Goal: Information Seeking & Learning: Check status

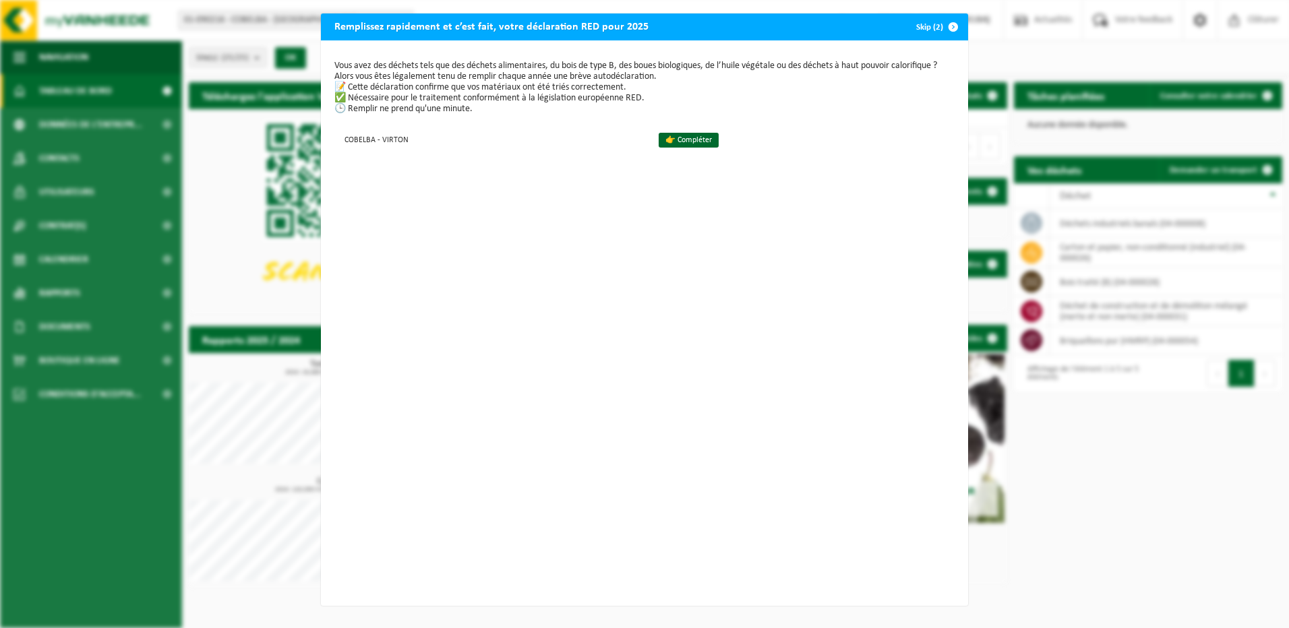
click at [948, 25] on span "button" at bounding box center [953, 26] width 27 height 27
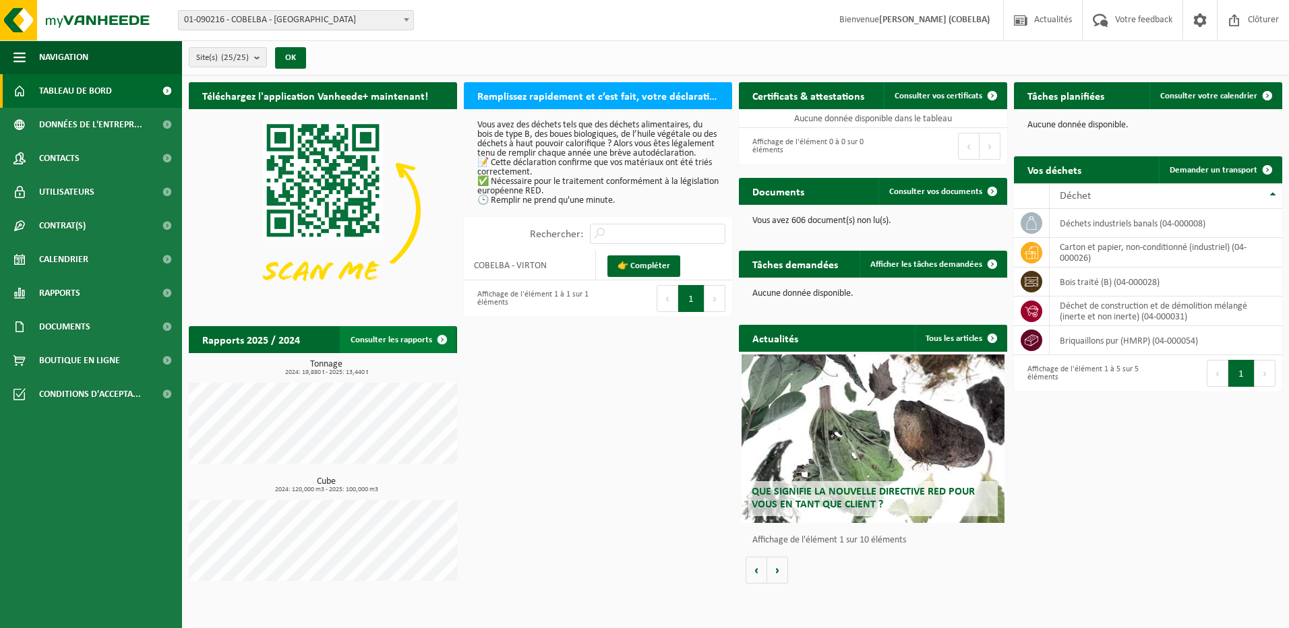
click at [442, 338] on span at bounding box center [442, 339] width 27 height 27
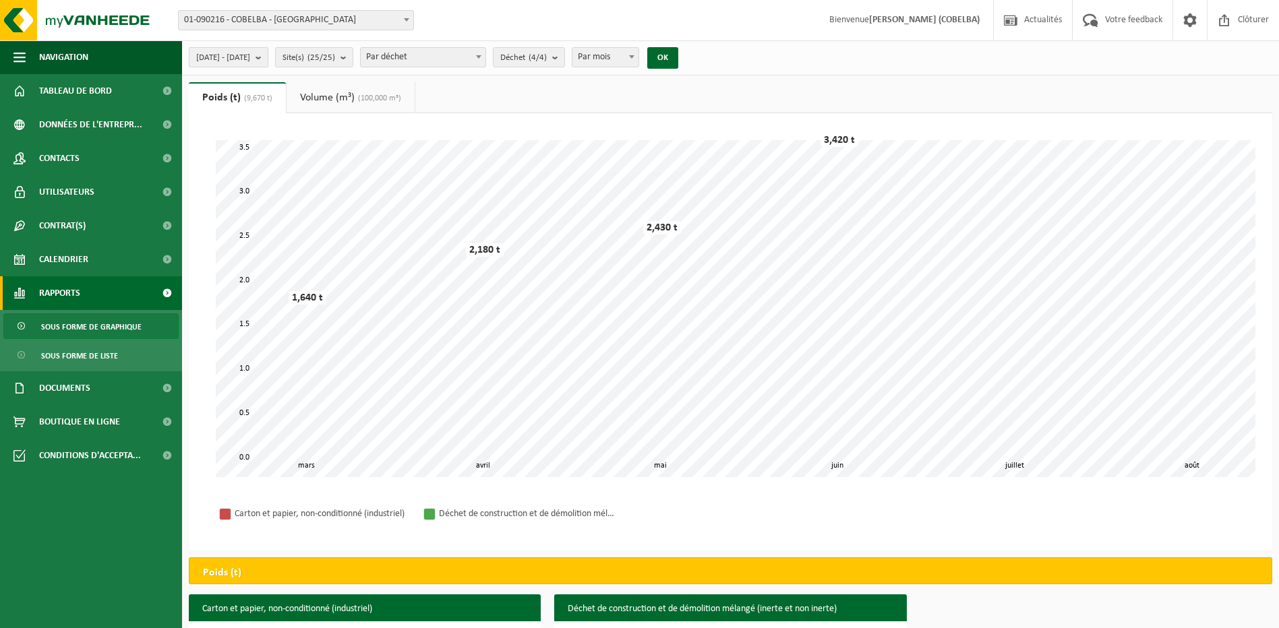
click at [268, 59] on b "submit" at bounding box center [261, 57] width 12 height 19
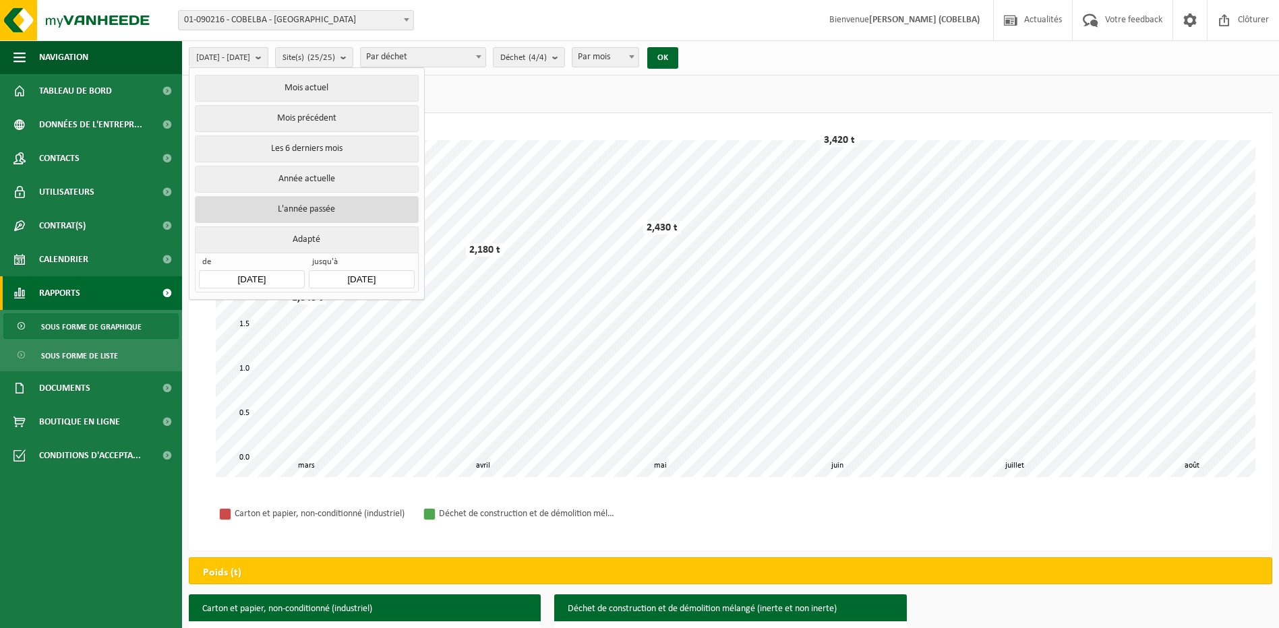
click at [311, 203] on button "L'année passée" at bounding box center [306, 209] width 223 height 27
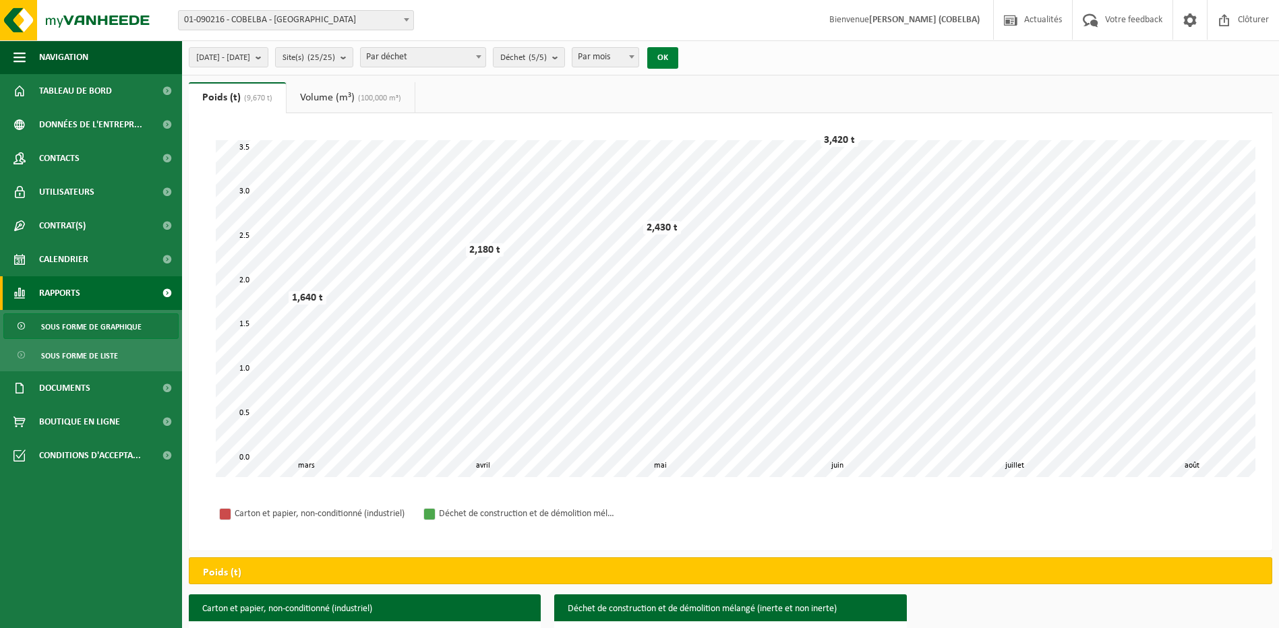
click at [678, 52] on button "OK" at bounding box center [662, 58] width 31 height 22
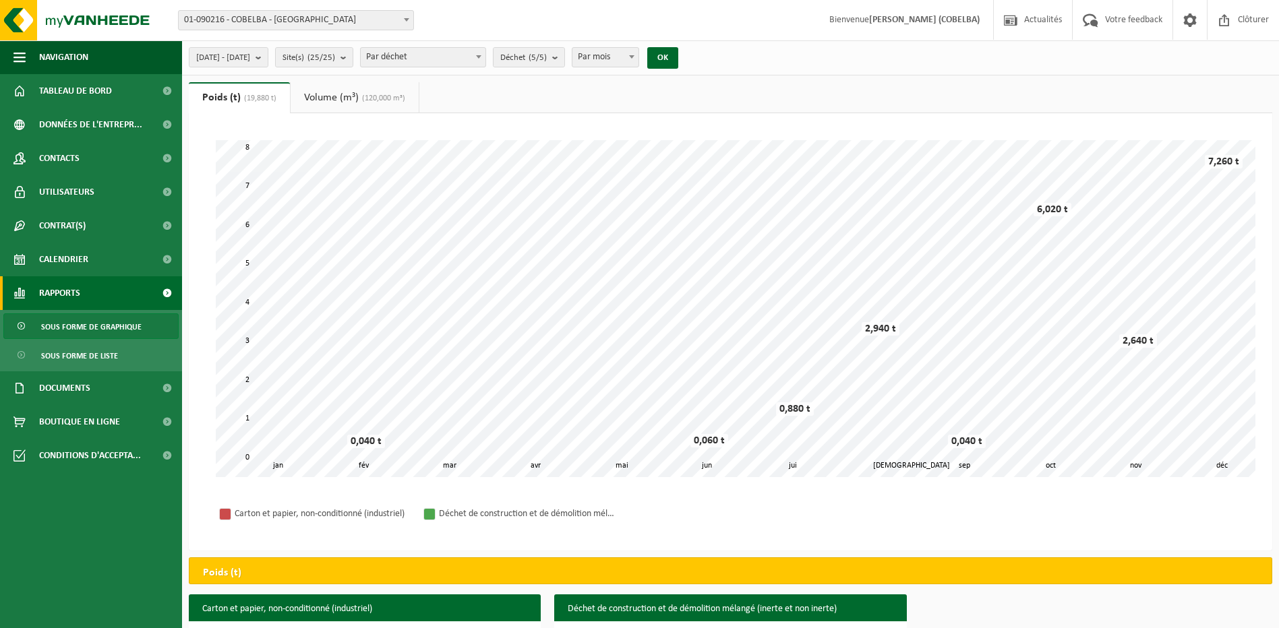
click at [407, 19] on b at bounding box center [406, 19] width 5 height 3
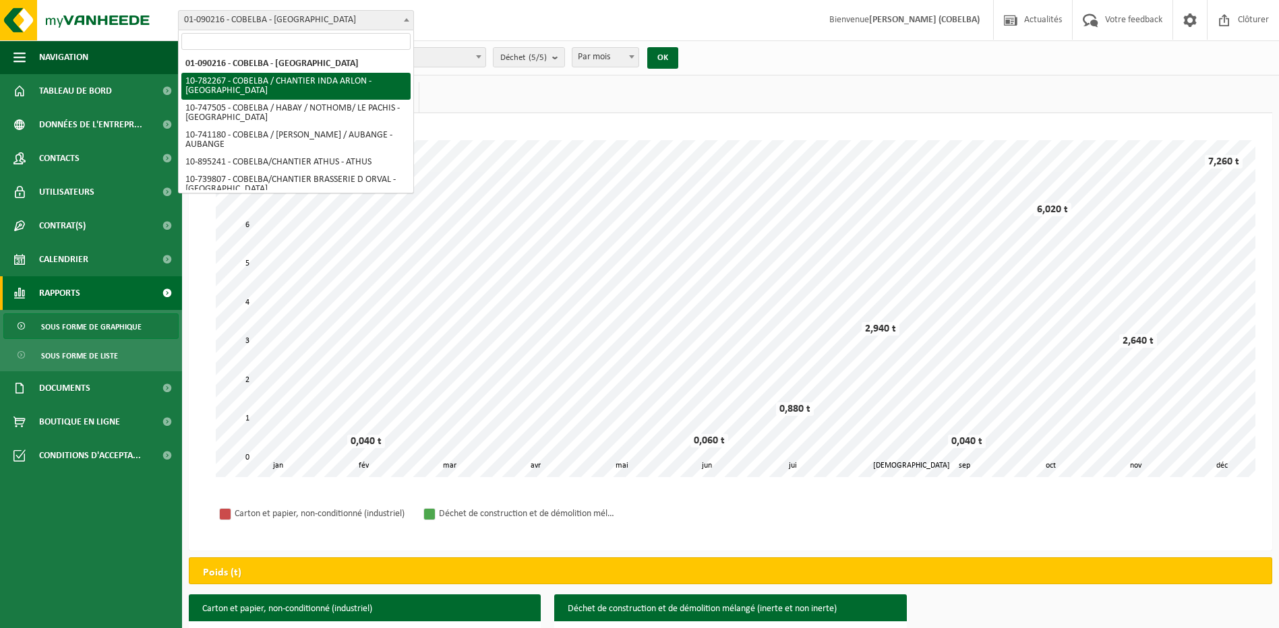
select select "26961"
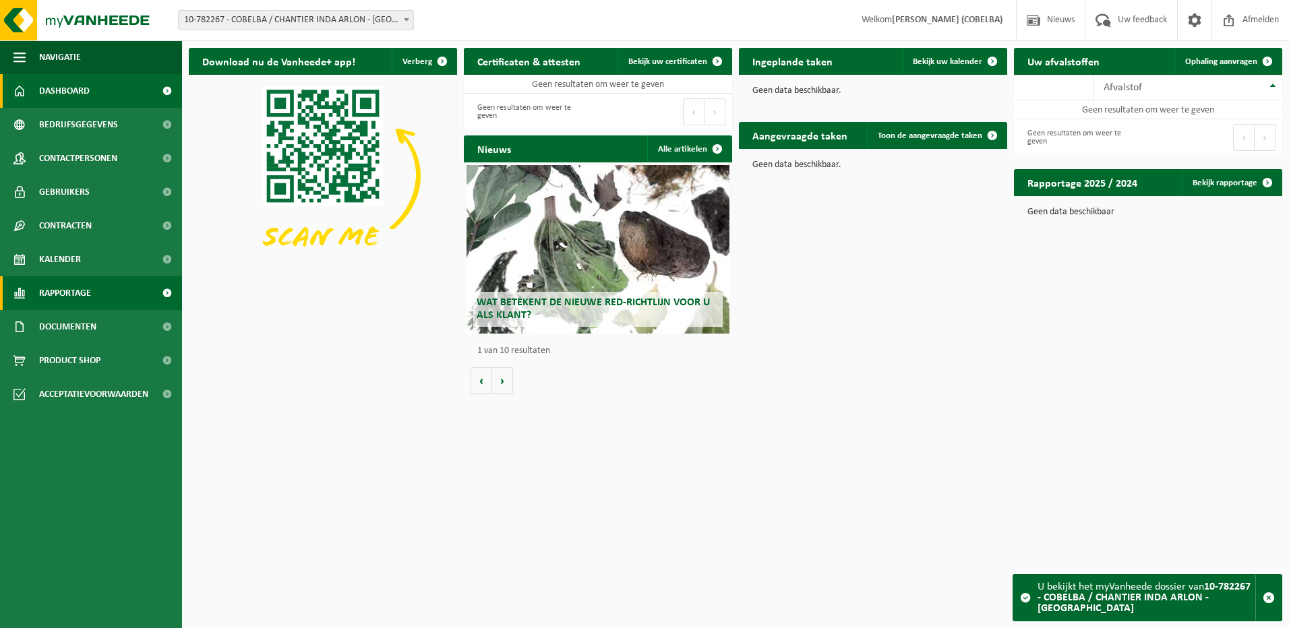
click at [73, 293] on span "Rapportage" at bounding box center [65, 293] width 52 height 34
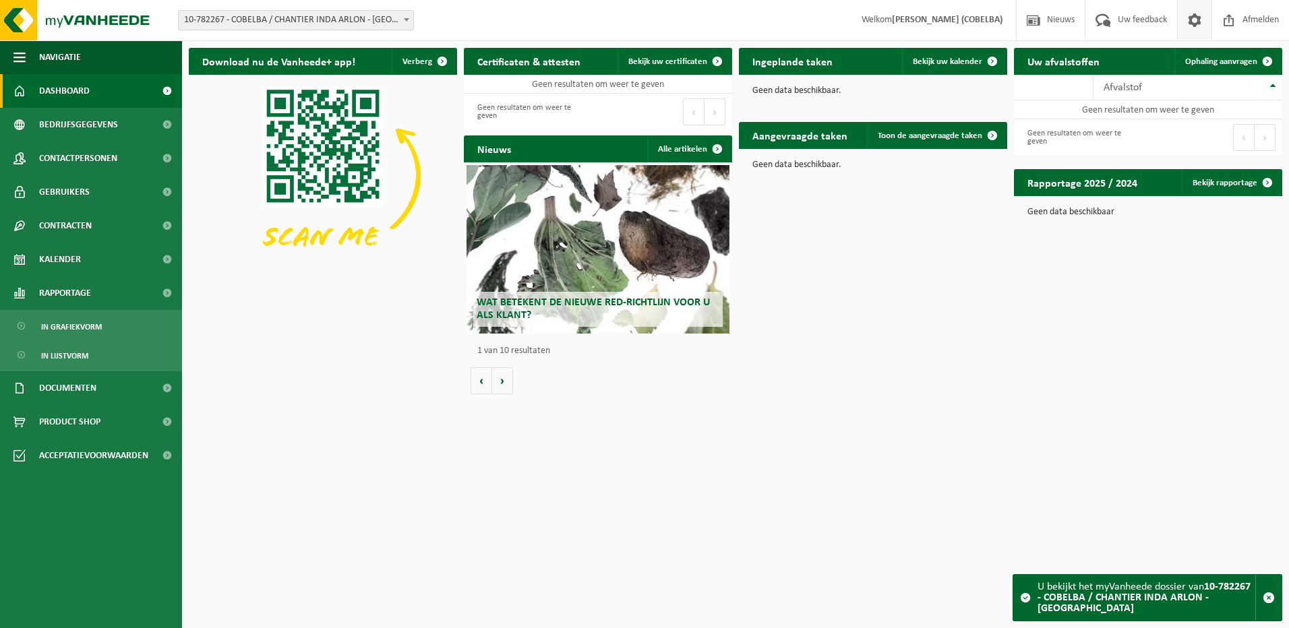
click at [1196, 18] on span at bounding box center [1194, 20] width 20 height 40
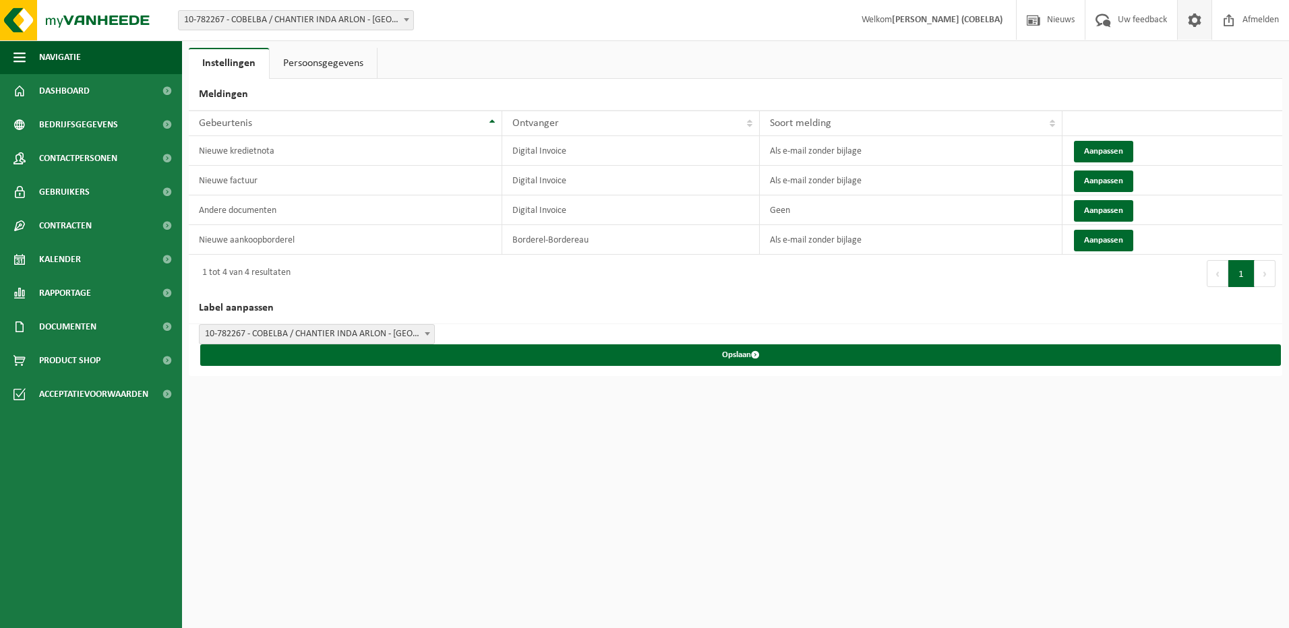
click at [1194, 20] on span at bounding box center [1194, 20] width 20 height 40
click at [100, 5] on img at bounding box center [81, 20] width 162 height 40
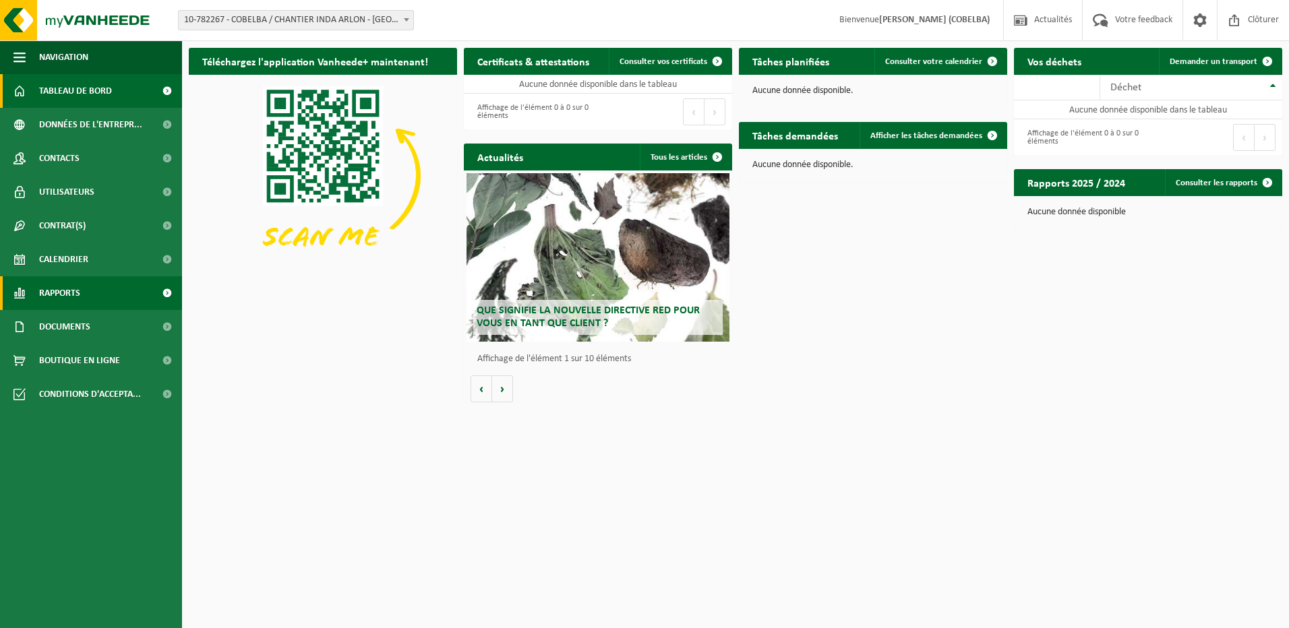
click at [70, 287] on span "Rapports" at bounding box center [59, 293] width 41 height 34
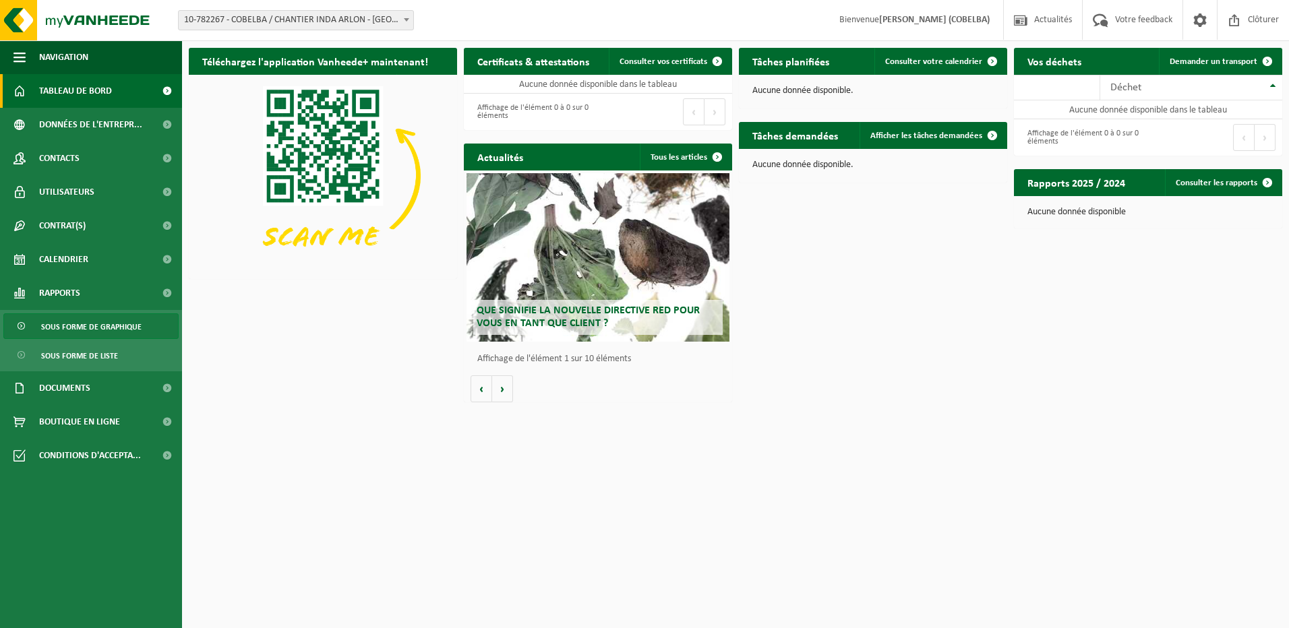
click at [95, 324] on span "Sous forme de graphique" at bounding box center [91, 327] width 100 height 26
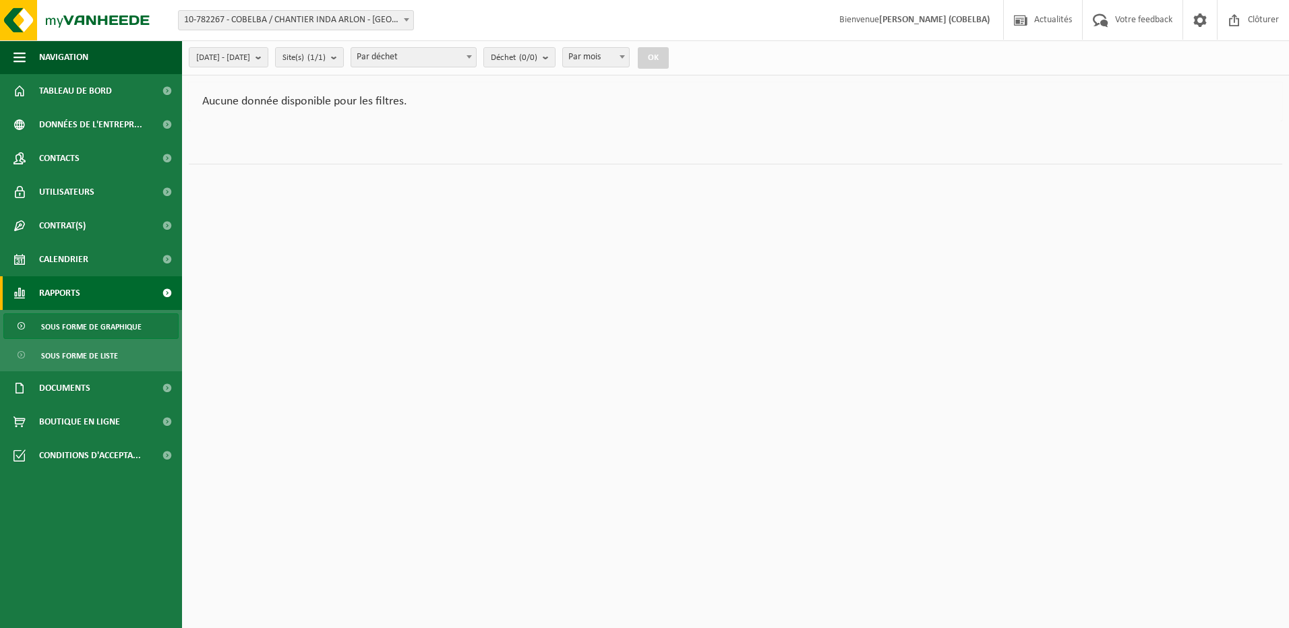
click at [408, 15] on span at bounding box center [406, 20] width 13 height 18
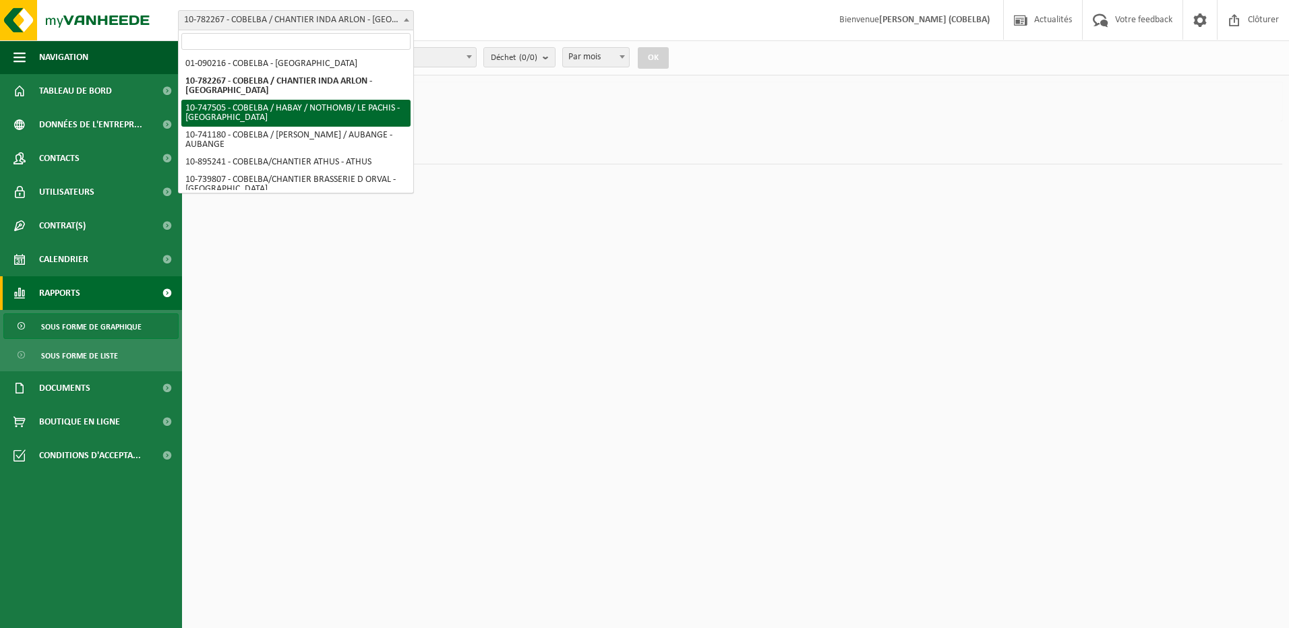
select select "20114"
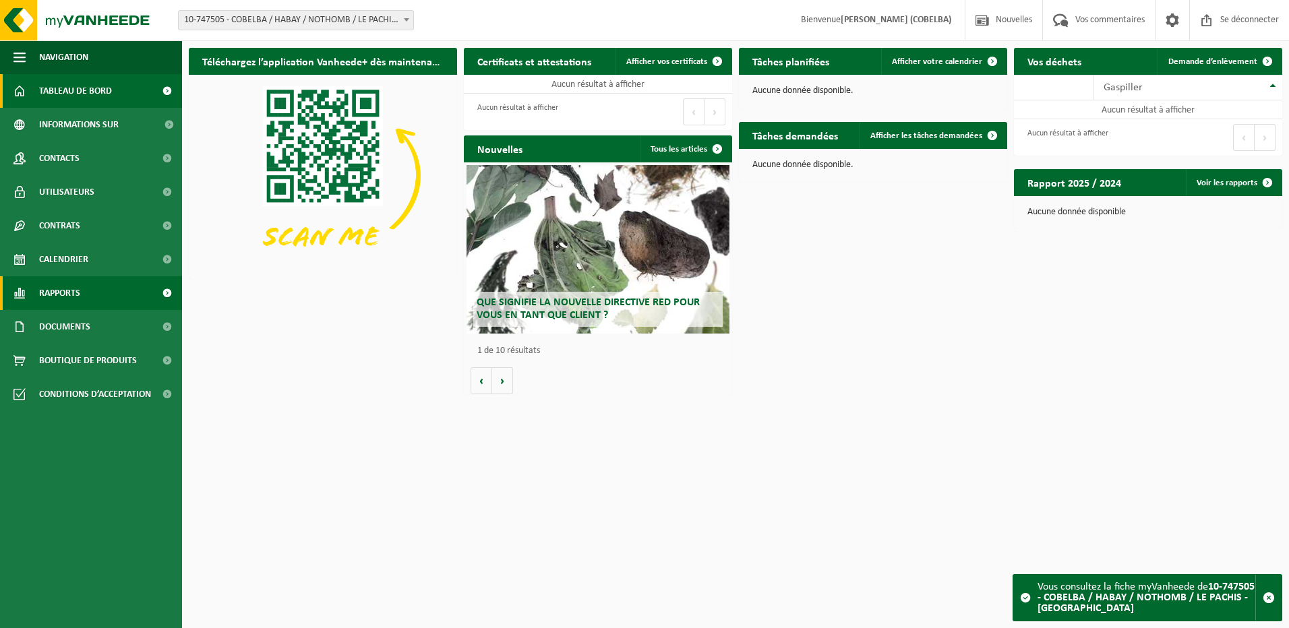
click at [58, 294] on span "Rapports" at bounding box center [59, 293] width 41 height 34
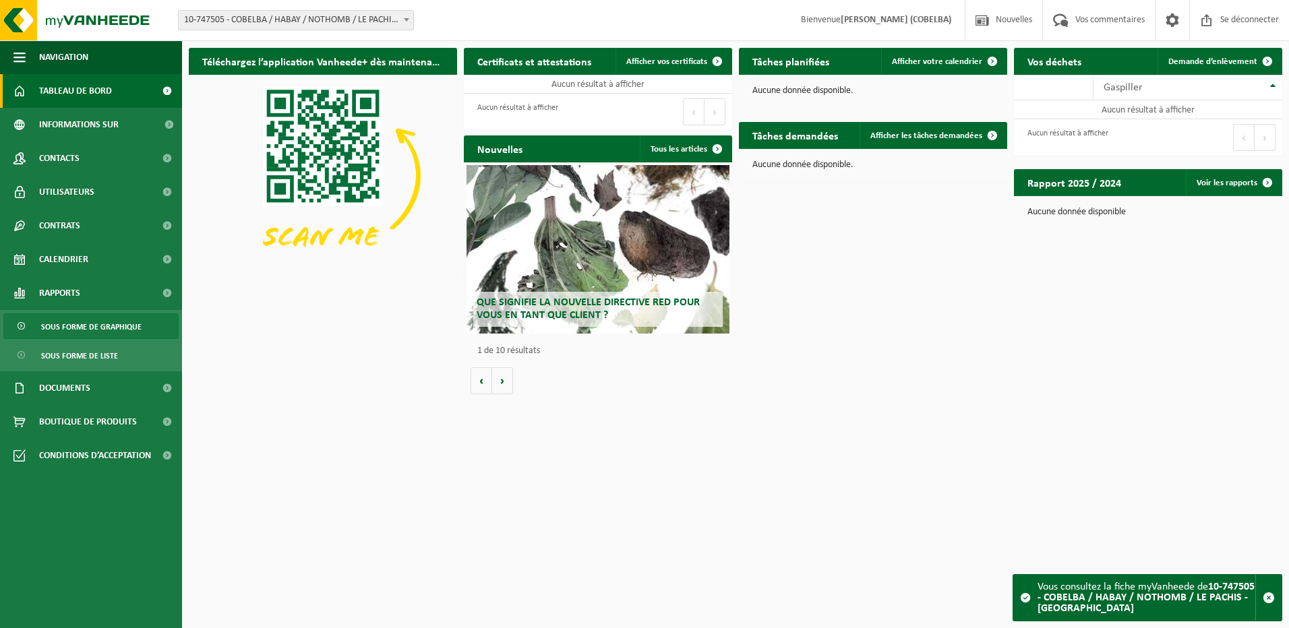
click at [120, 328] on span "Sous forme de graphique" at bounding box center [91, 327] width 100 height 26
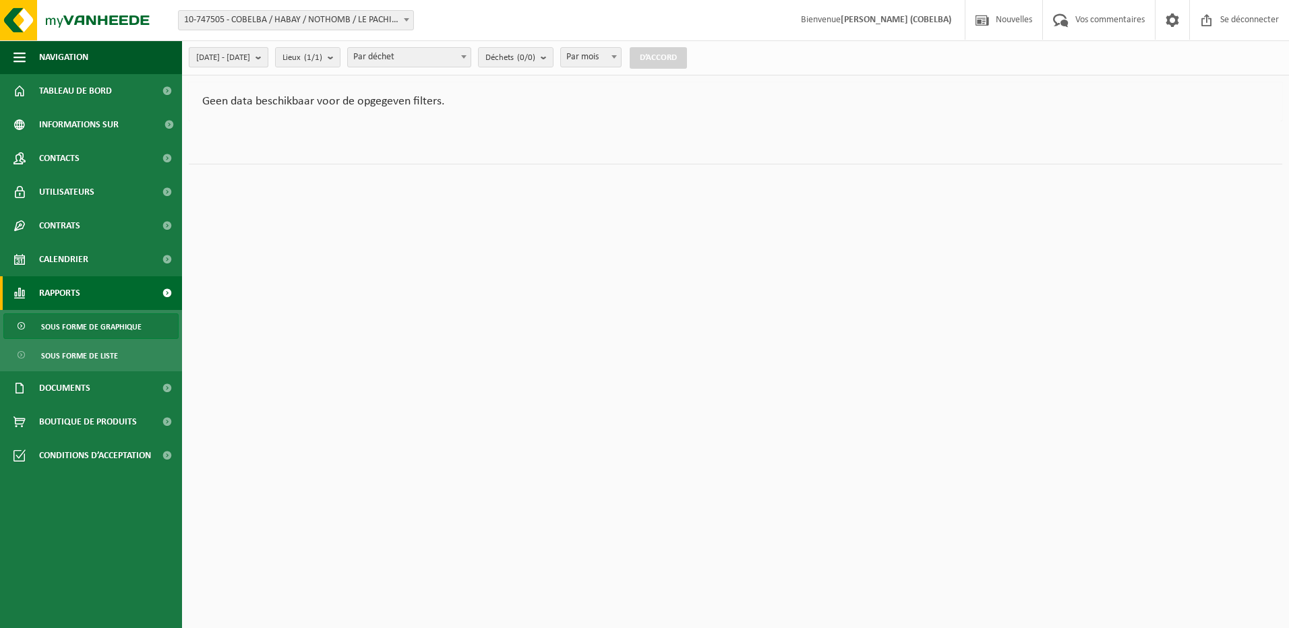
click at [268, 57] on b "submit" at bounding box center [261, 57] width 12 height 19
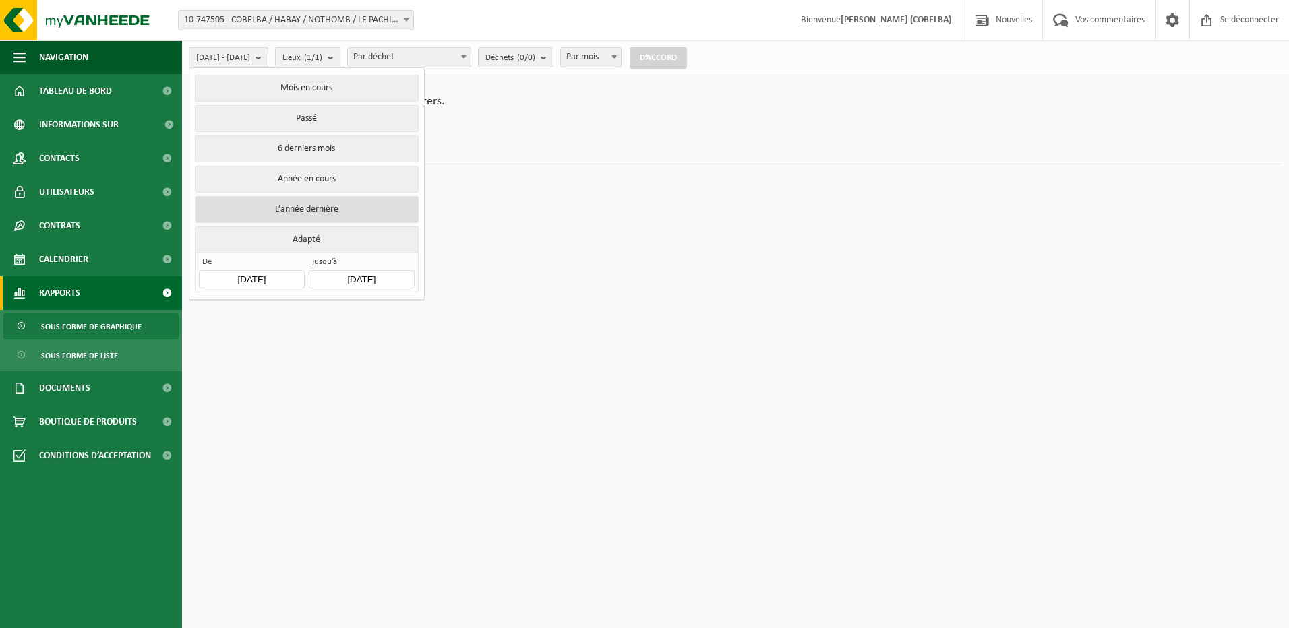
click at [332, 209] on button "L’année dernière" at bounding box center [306, 209] width 223 height 27
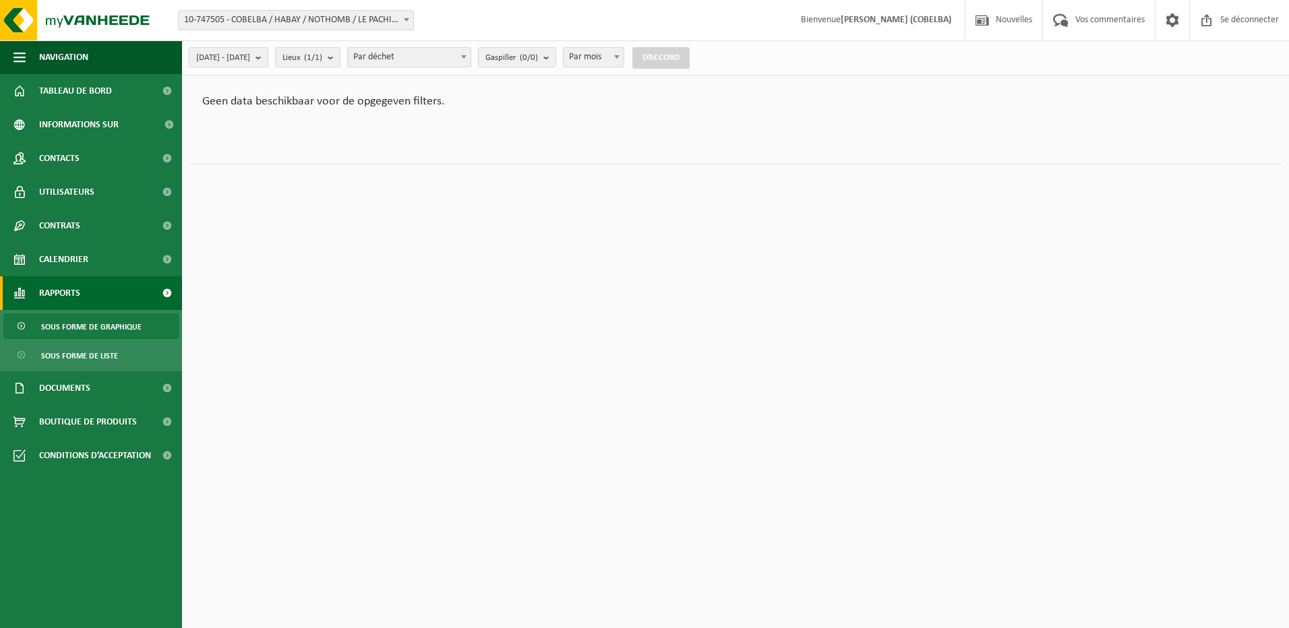
click at [402, 16] on span at bounding box center [406, 20] width 13 height 18
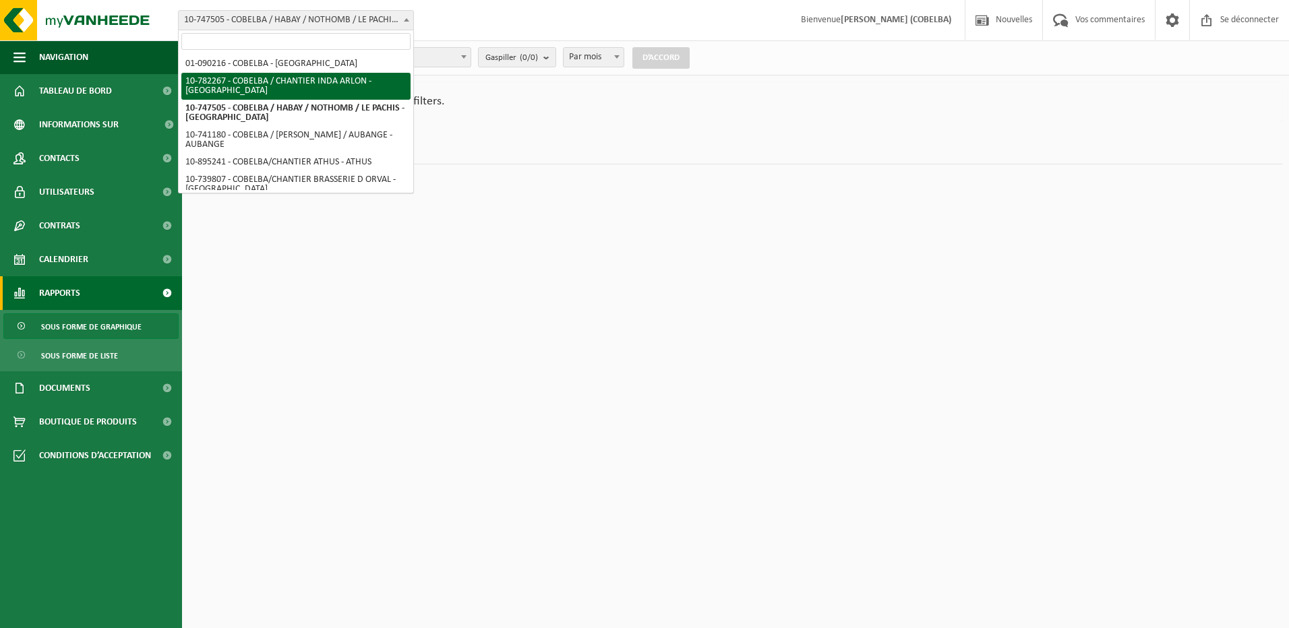
select select "26961"
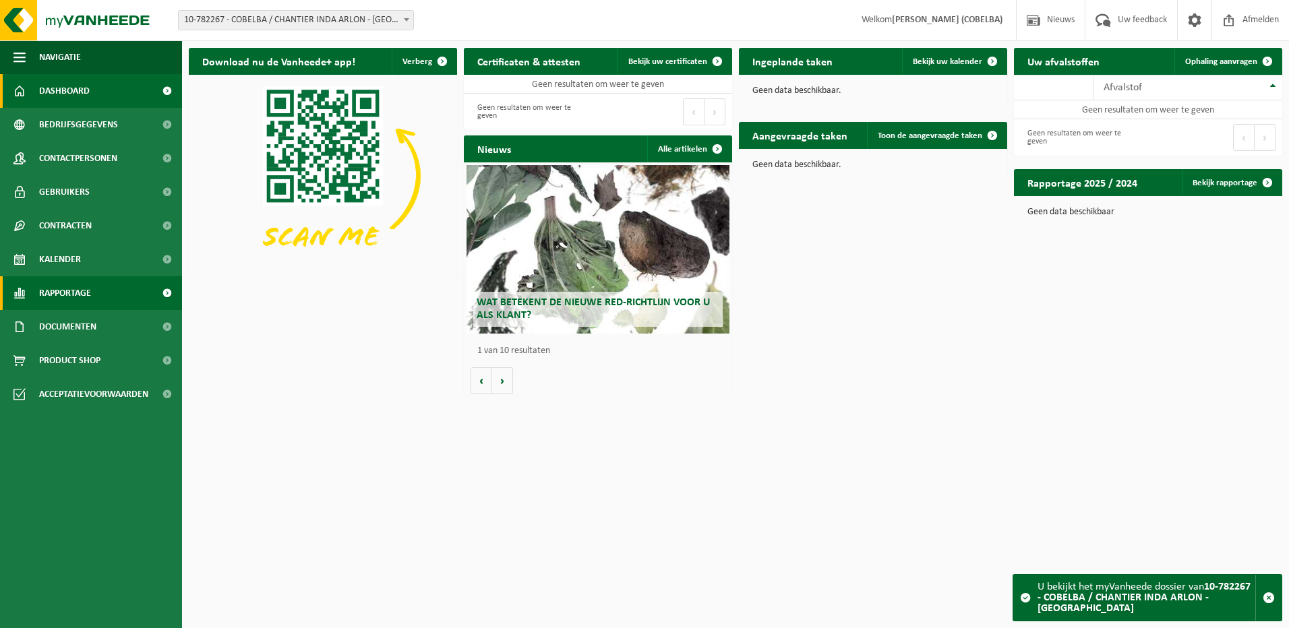
click at [84, 290] on span "Rapportage" at bounding box center [65, 293] width 52 height 34
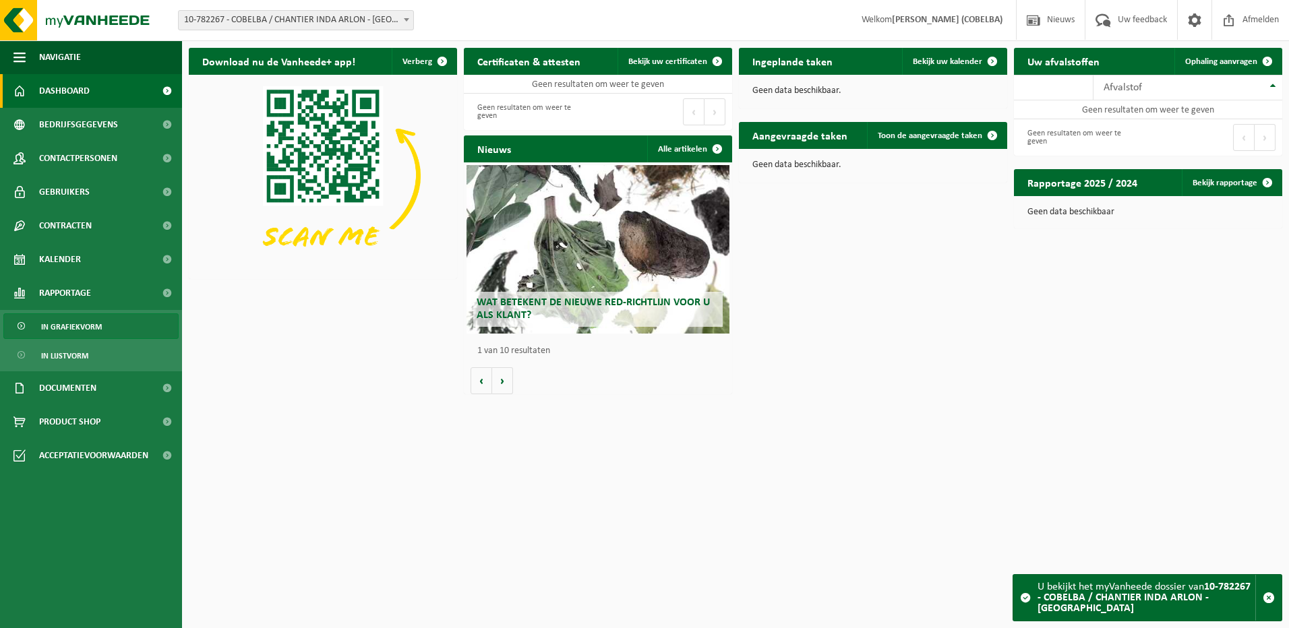
click at [88, 323] on span "In grafiekvorm" at bounding box center [71, 327] width 61 height 26
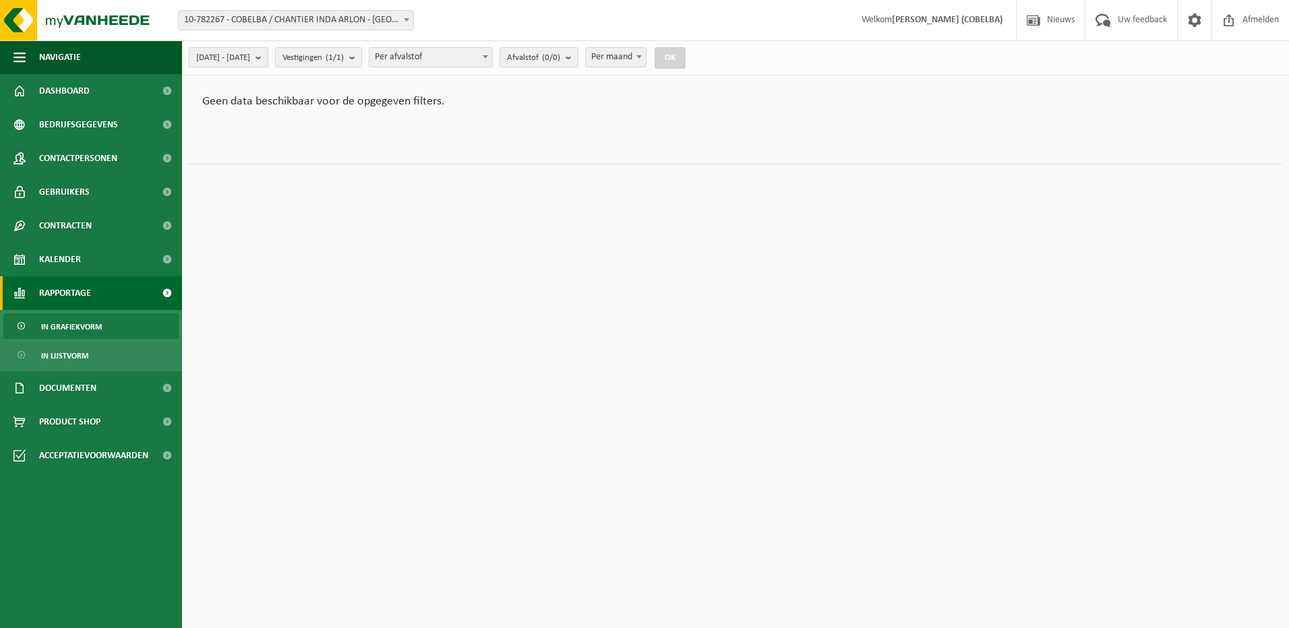
click at [268, 62] on b "submit" at bounding box center [261, 57] width 12 height 19
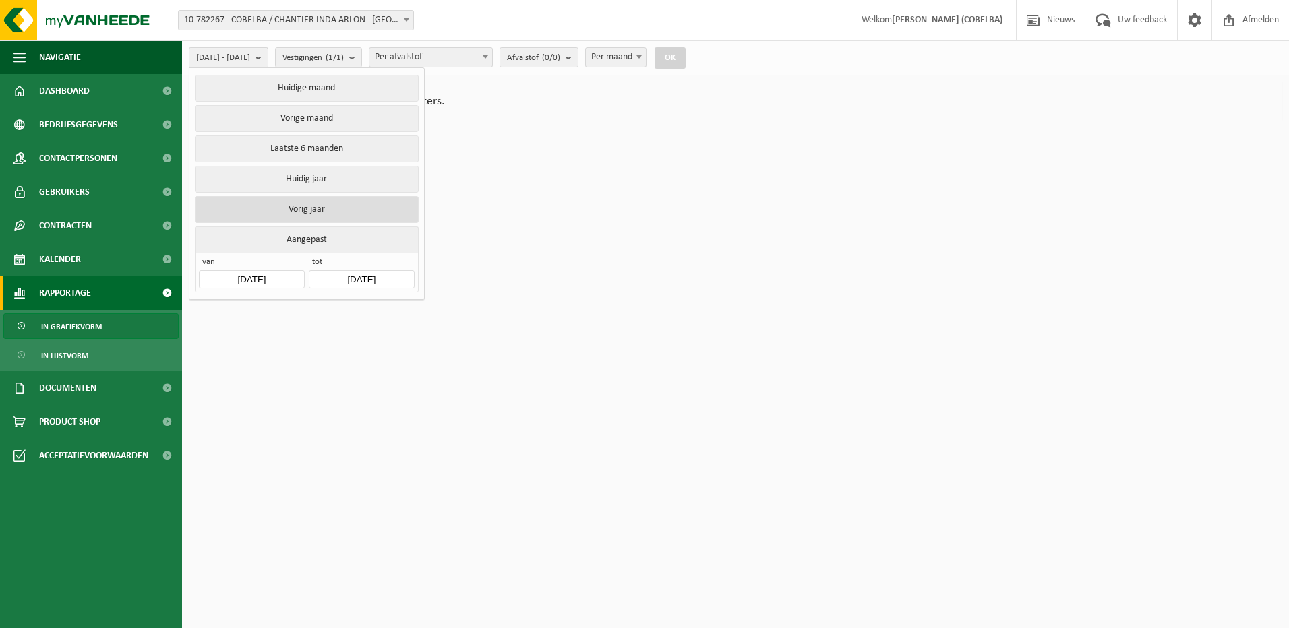
click at [314, 208] on button "Vorig jaar" at bounding box center [306, 209] width 223 height 27
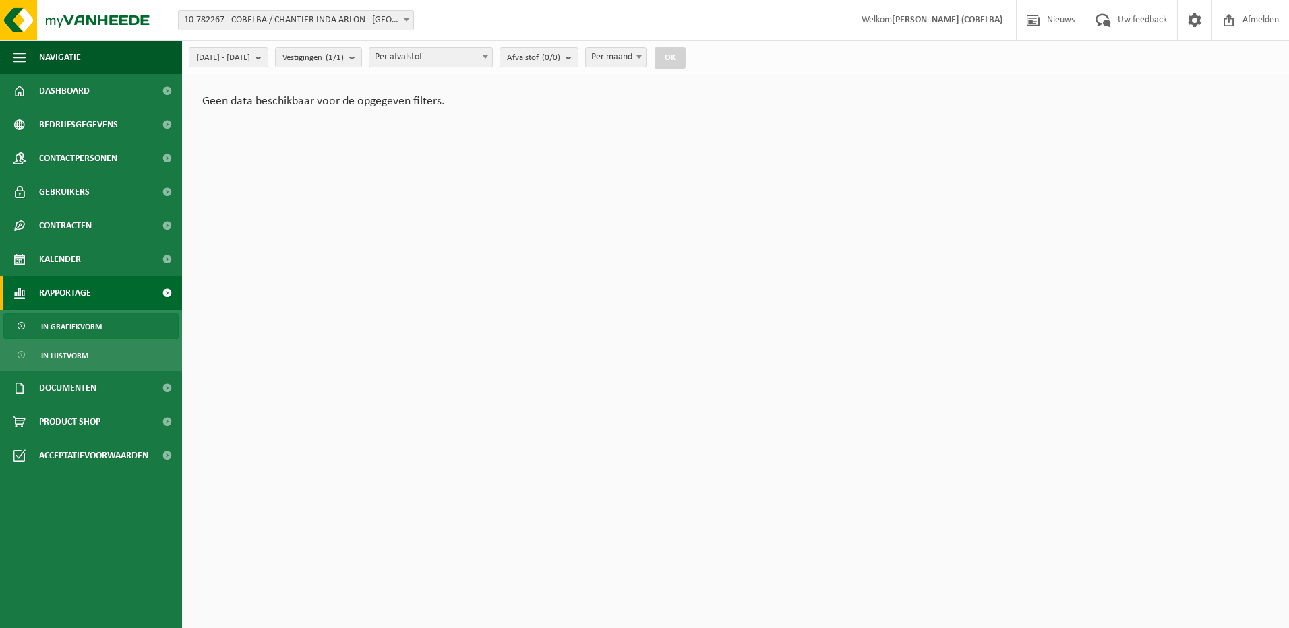
click at [408, 22] on span at bounding box center [406, 20] width 13 height 18
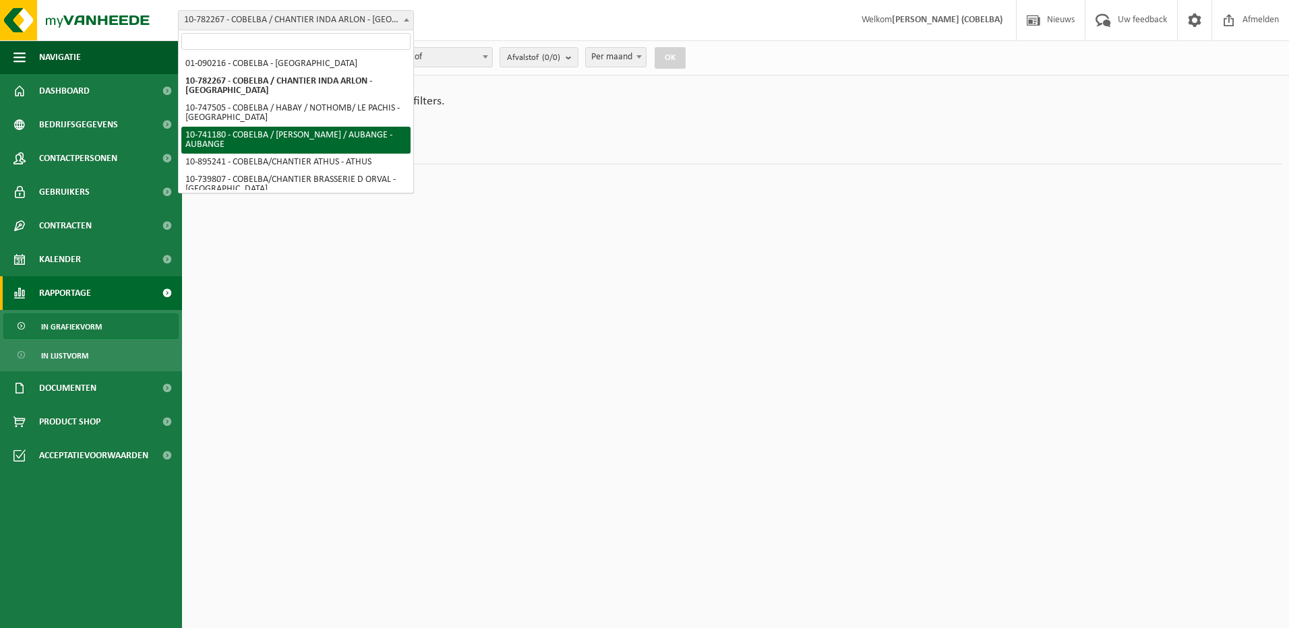
select select "20107"
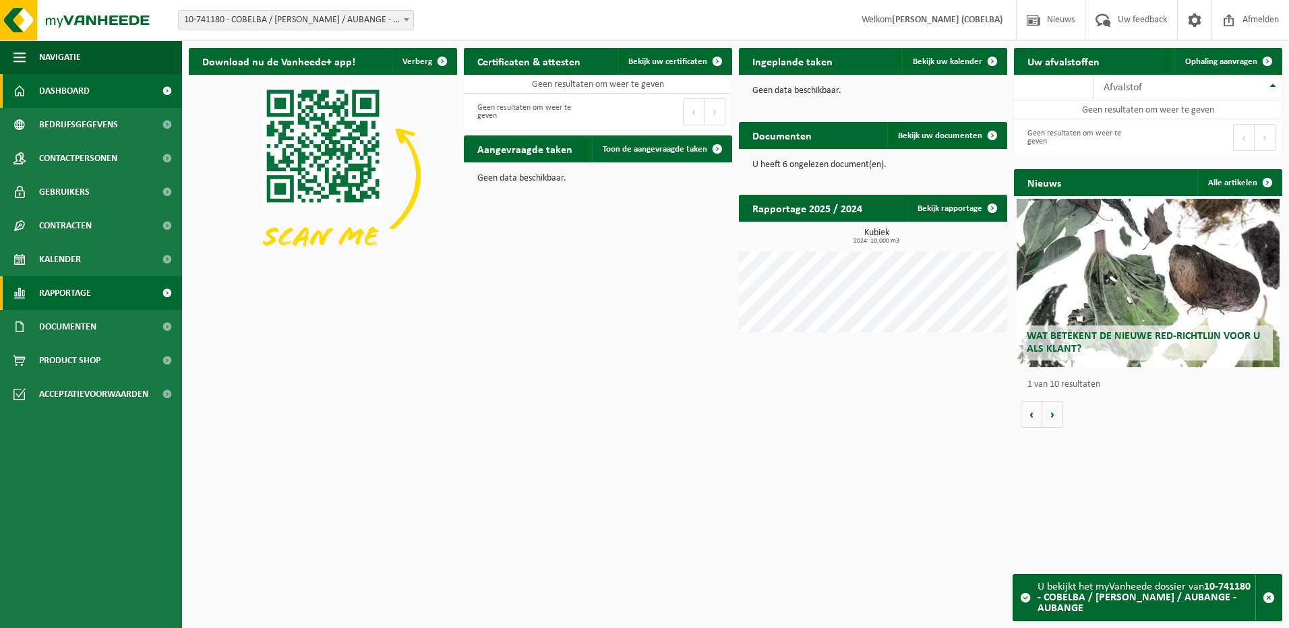
click at [77, 289] on span "Rapportage" at bounding box center [65, 293] width 52 height 34
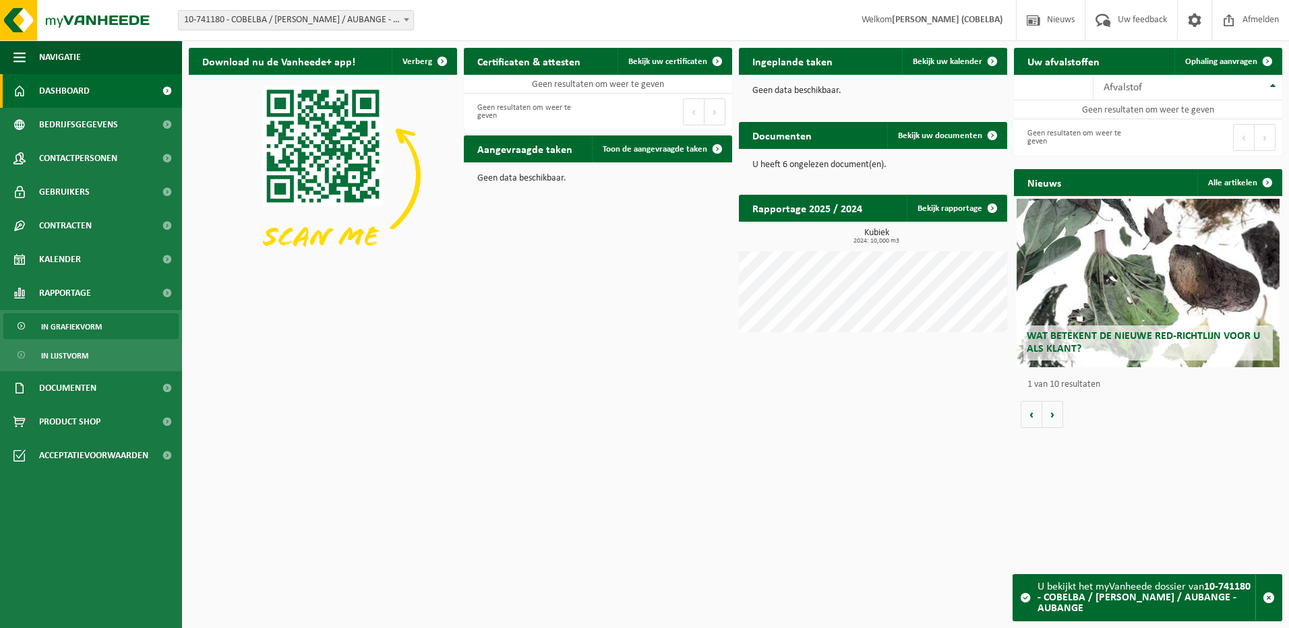
click at [78, 326] on span "In grafiekvorm" at bounding box center [71, 327] width 61 height 26
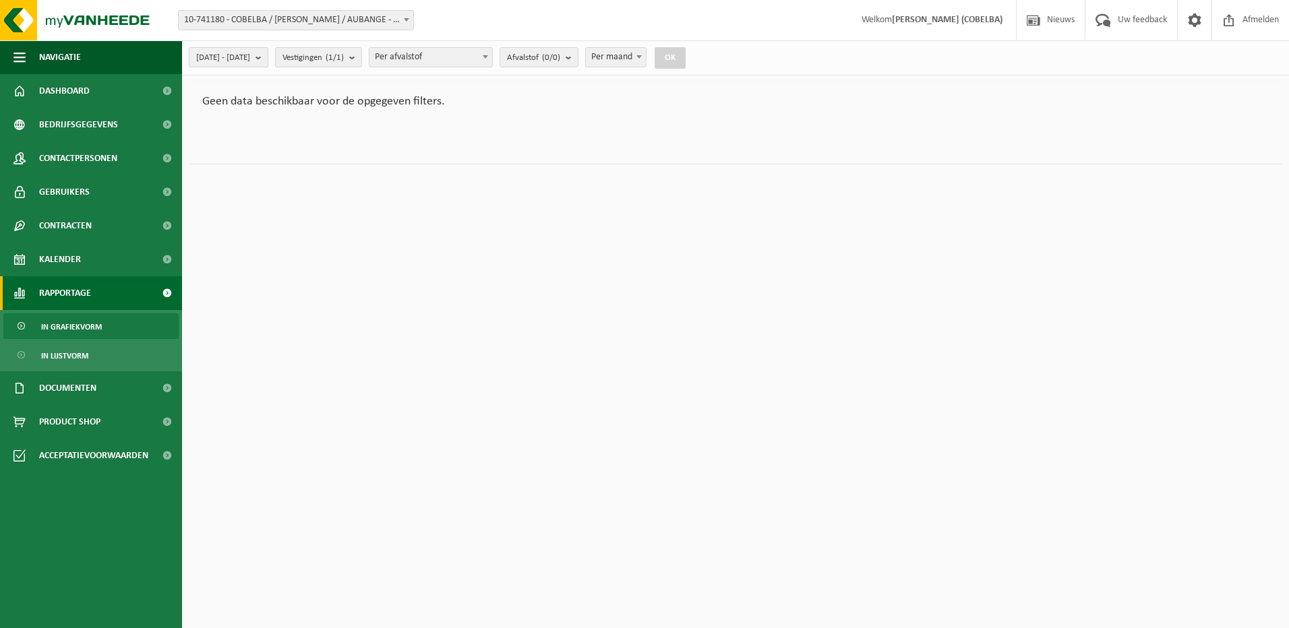
click at [268, 58] on b "submit" at bounding box center [261, 57] width 12 height 19
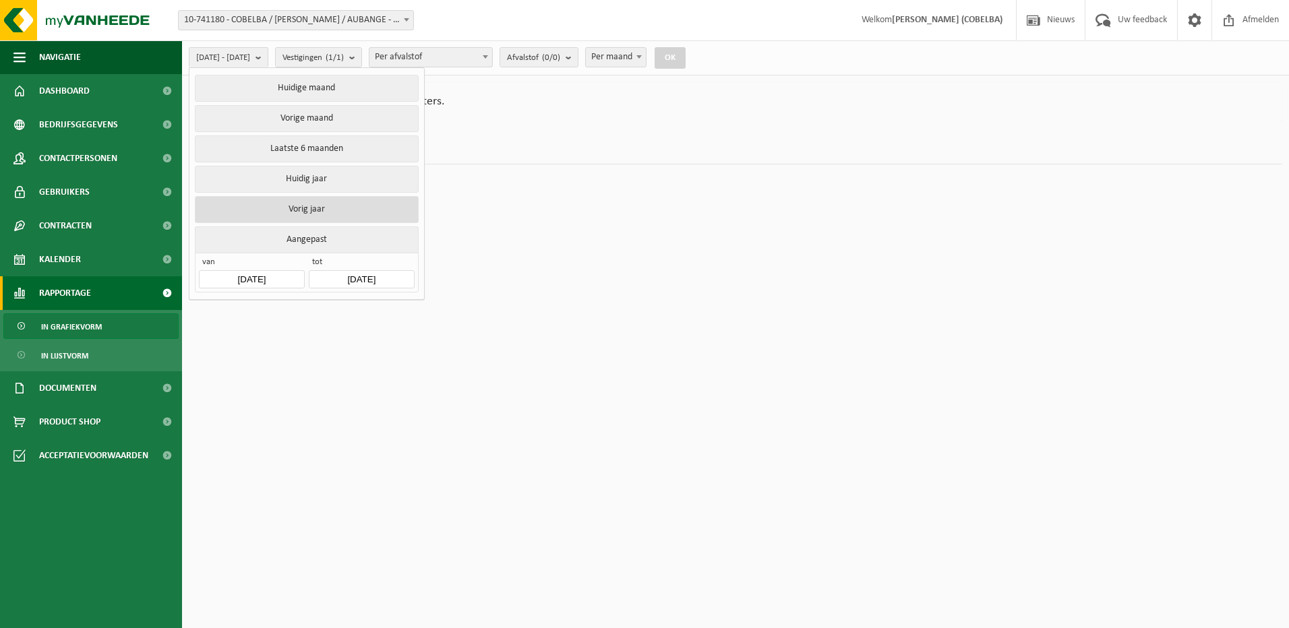
click at [333, 202] on button "Vorig jaar" at bounding box center [306, 209] width 223 height 27
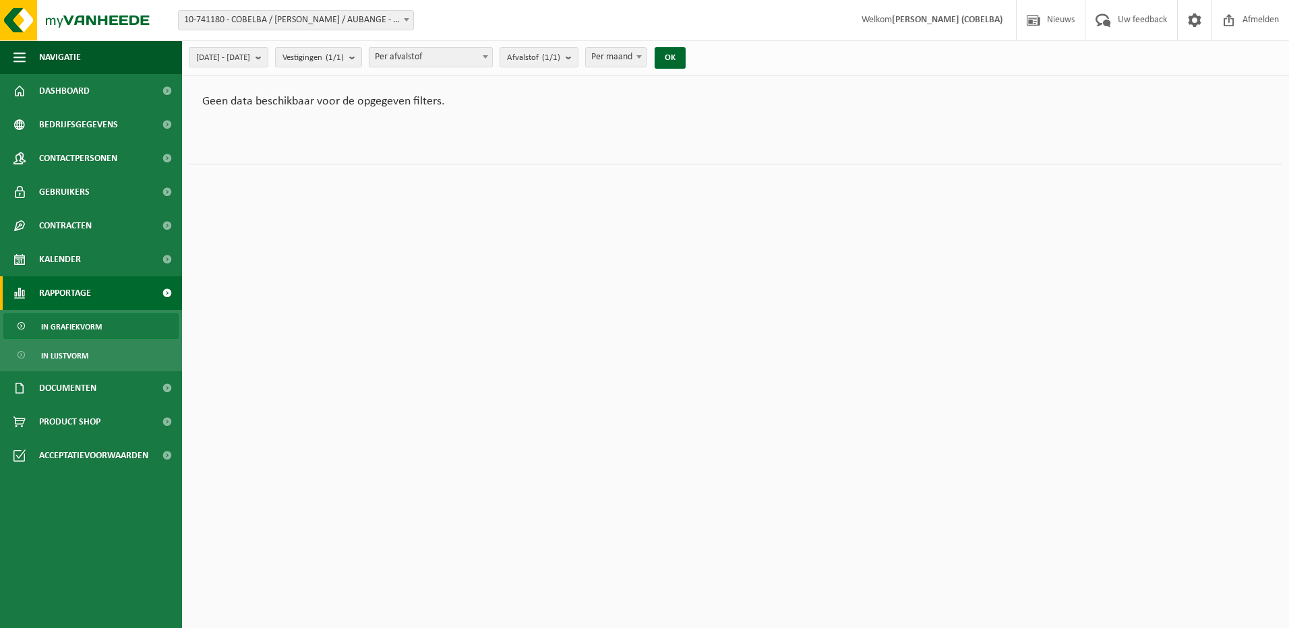
click at [406, 18] on span at bounding box center [406, 20] width 13 height 18
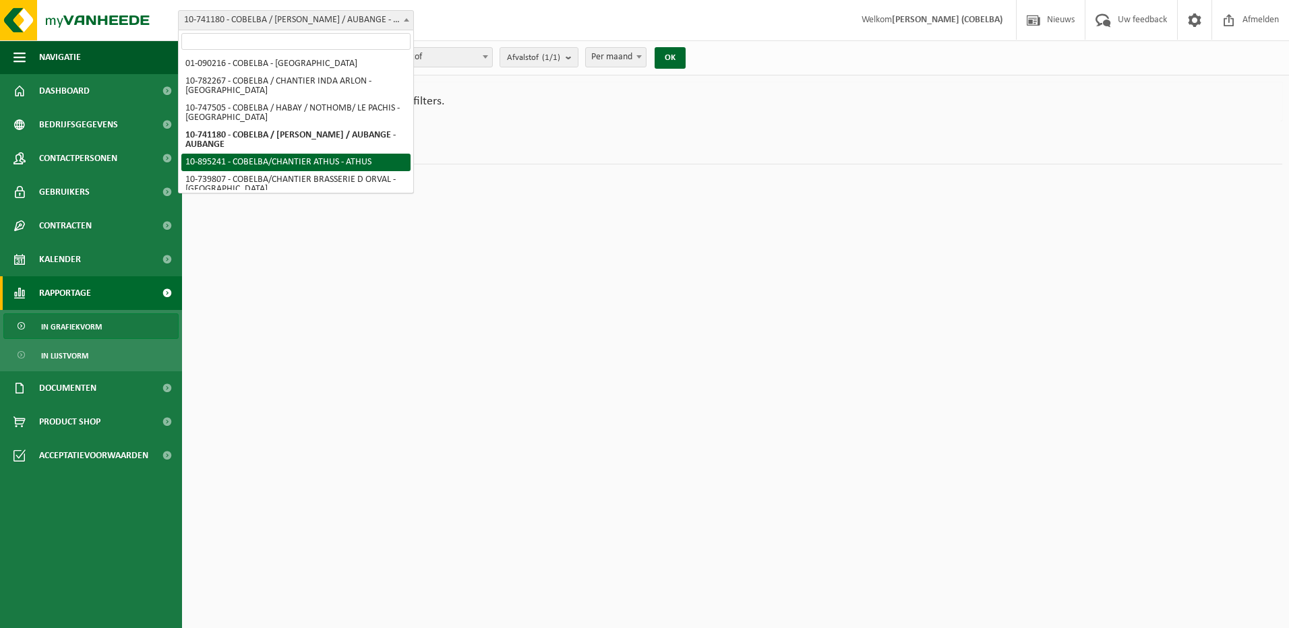
select select "116754"
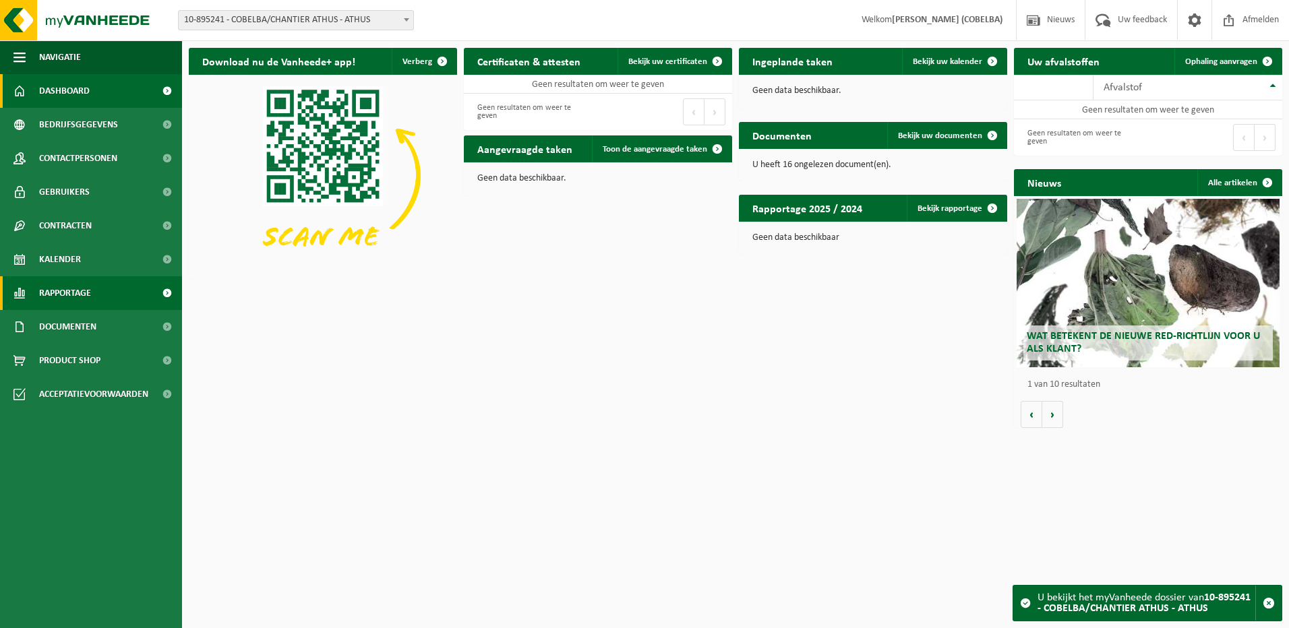
click at [77, 295] on span "Rapportage" at bounding box center [65, 293] width 52 height 34
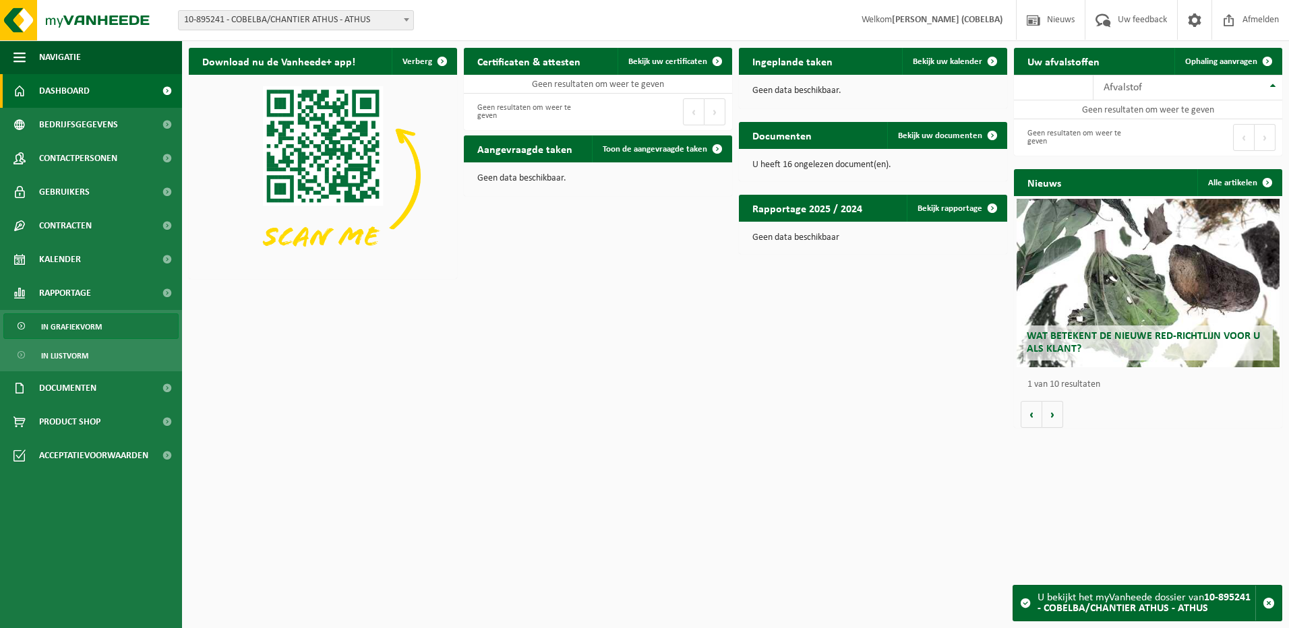
click at [78, 322] on span "In grafiekvorm" at bounding box center [71, 327] width 61 height 26
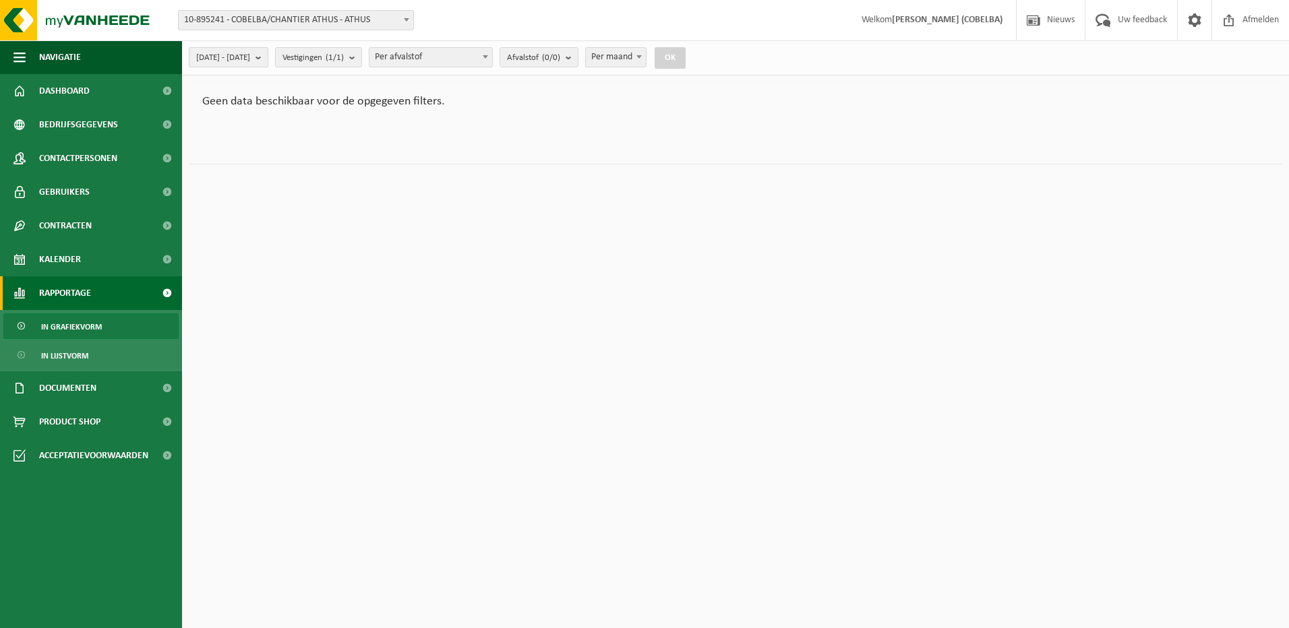
click at [268, 55] on b "submit" at bounding box center [261, 57] width 12 height 19
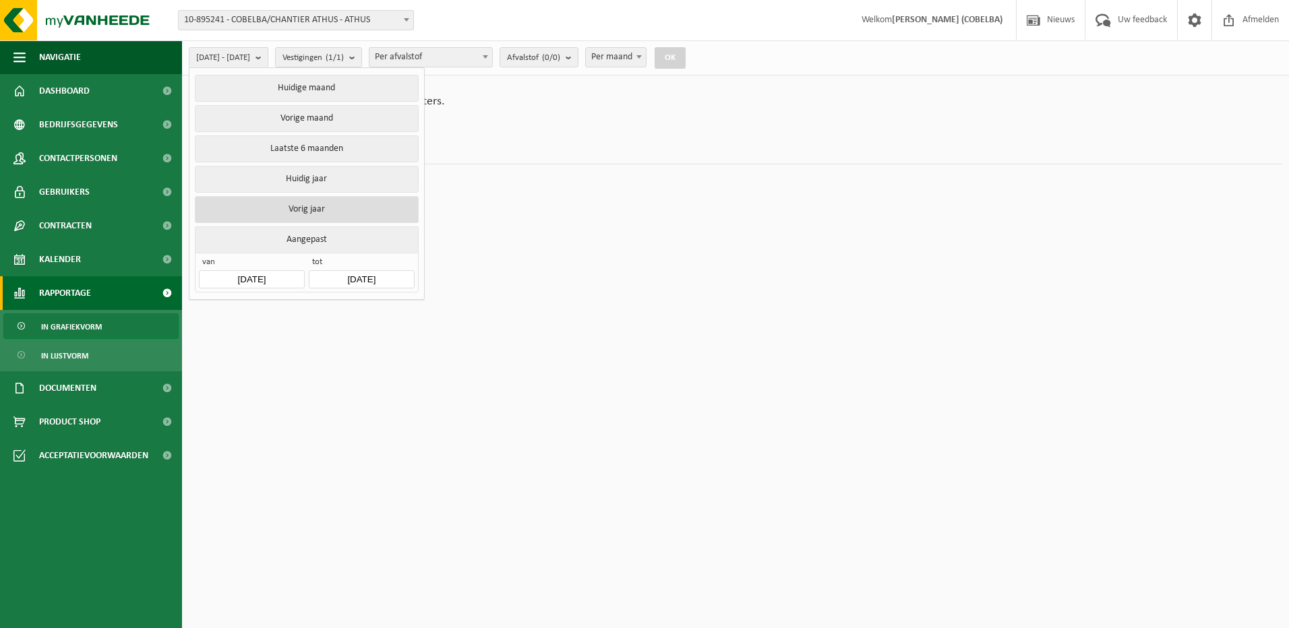
click at [297, 211] on button "Vorig jaar" at bounding box center [306, 209] width 223 height 27
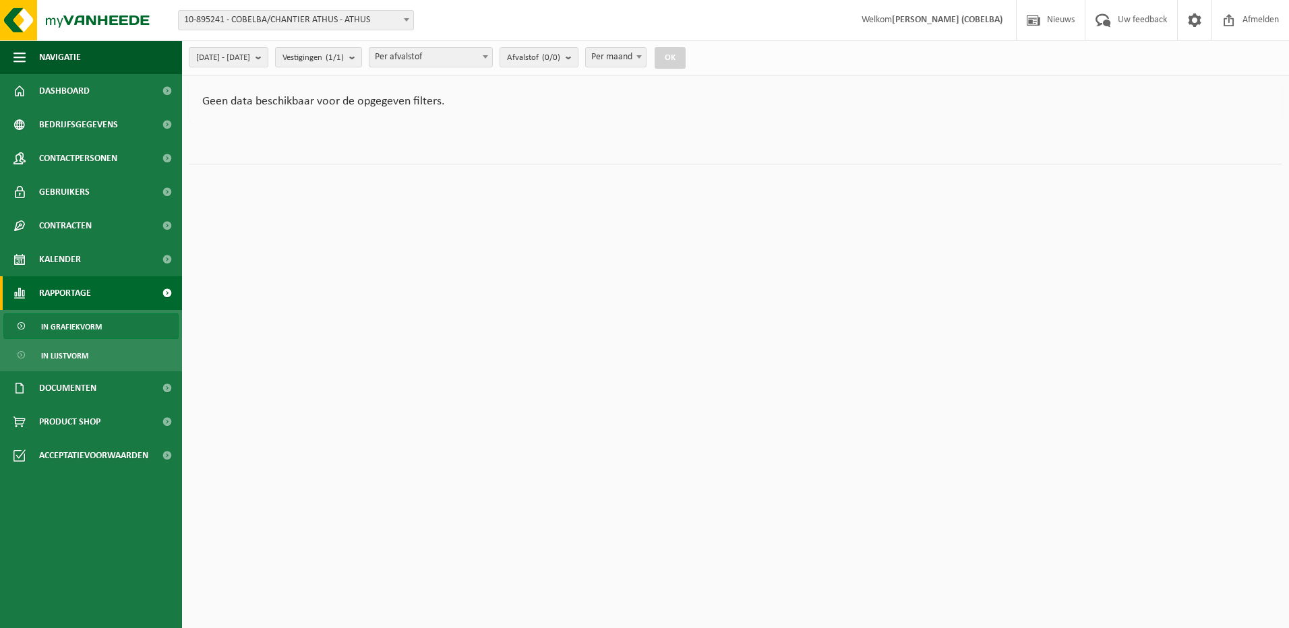
click at [407, 22] on span at bounding box center [406, 20] width 13 height 18
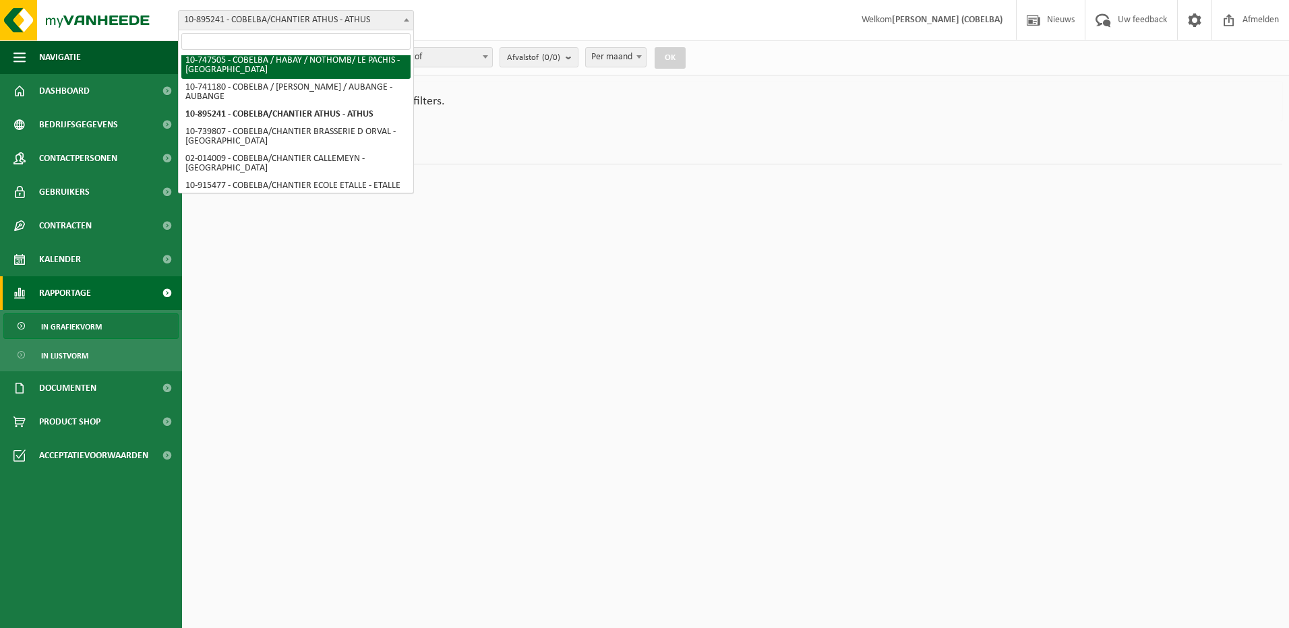
scroll to position [67, 0]
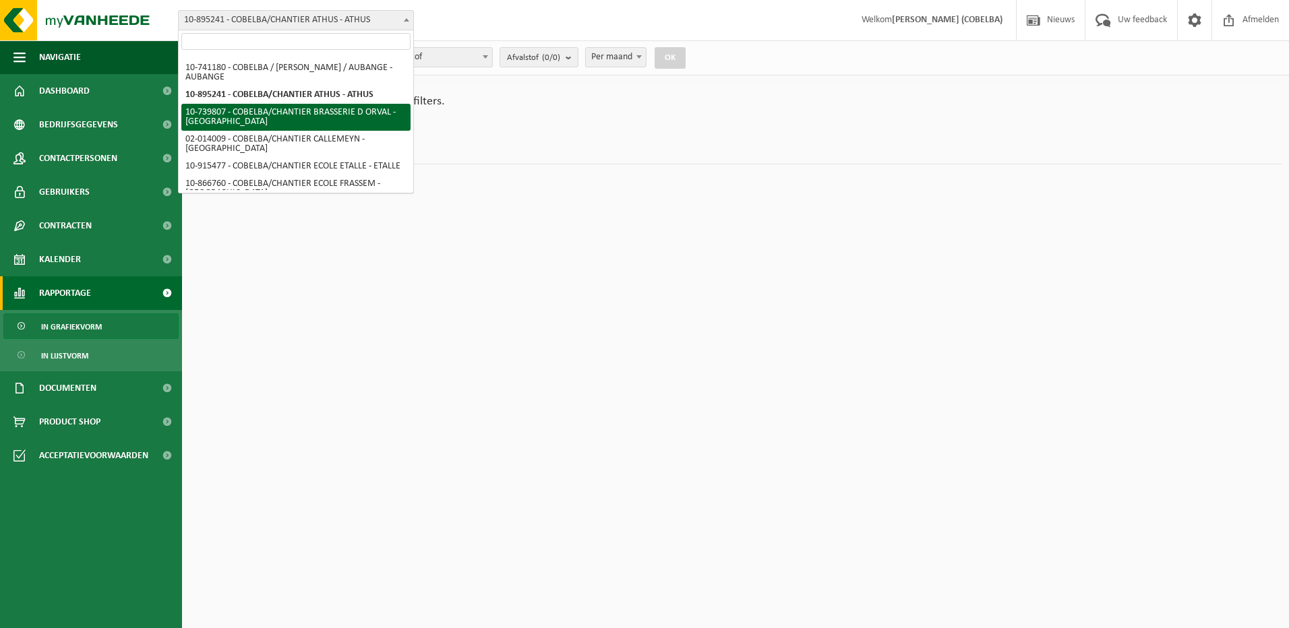
select select "20105"
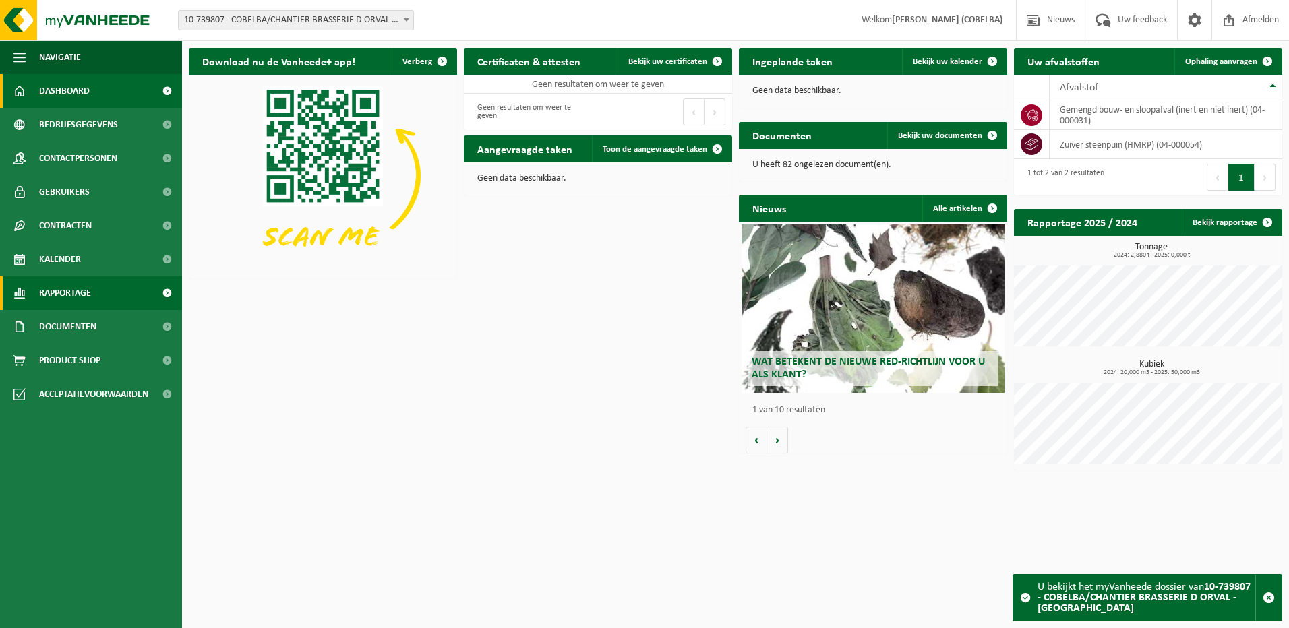
click at [73, 293] on span "Rapportage" at bounding box center [65, 293] width 52 height 34
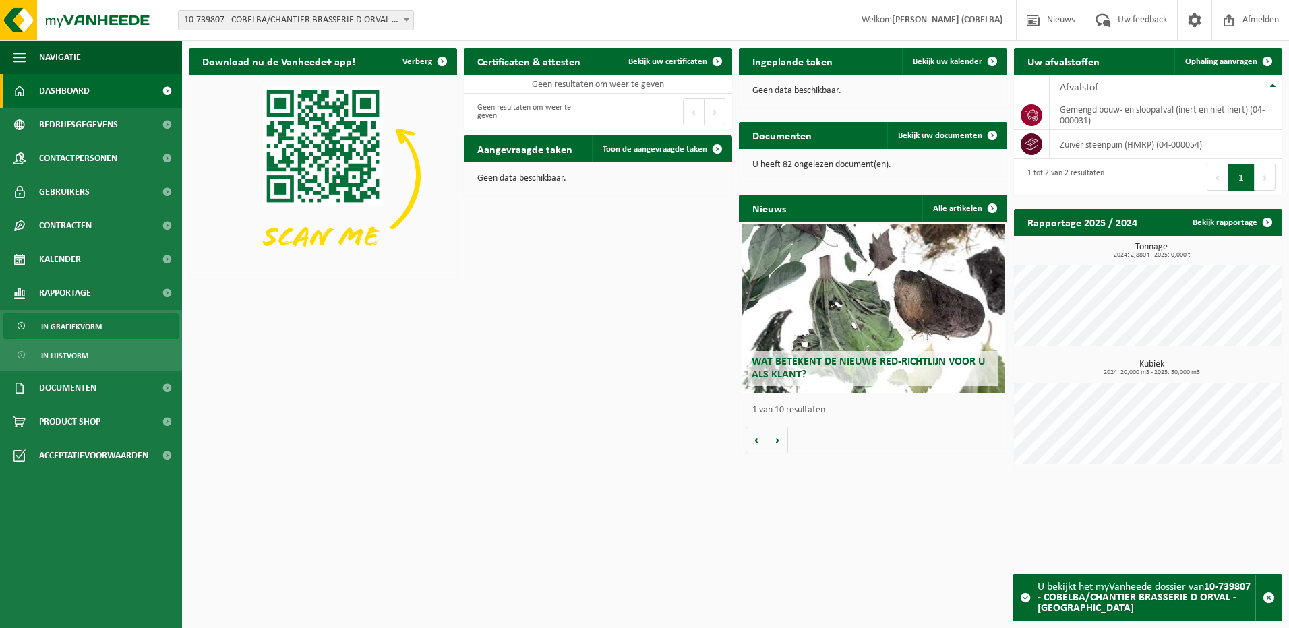
click at [78, 324] on span "In grafiekvorm" at bounding box center [71, 327] width 61 height 26
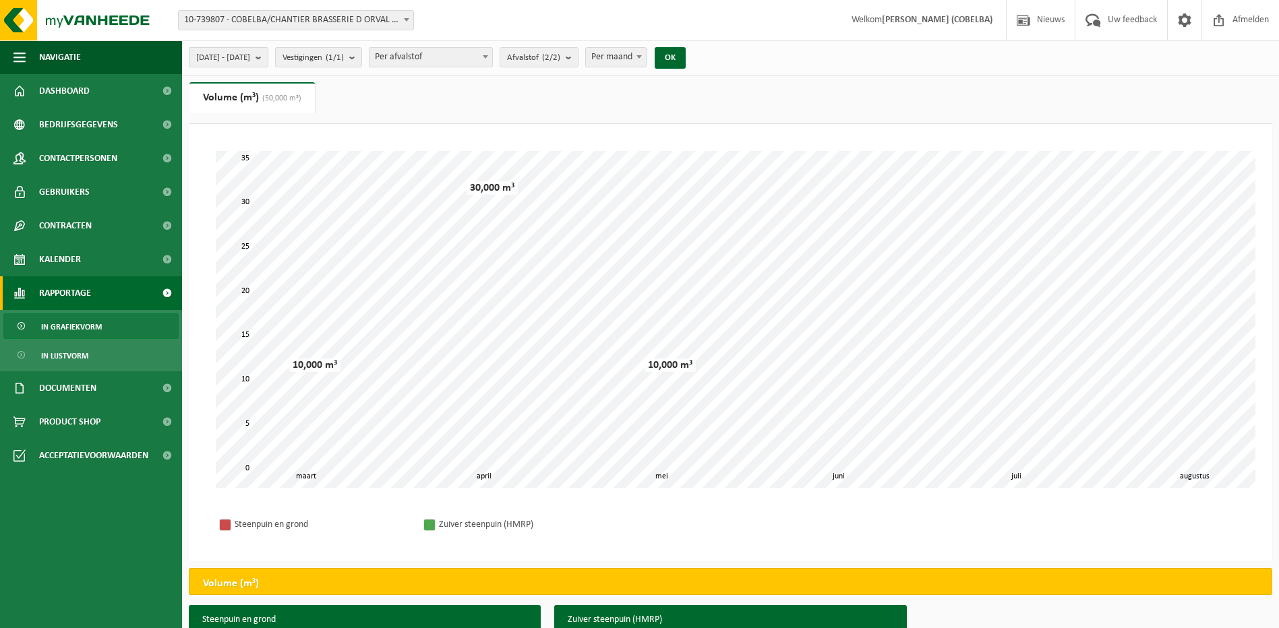
click at [268, 53] on b "submit" at bounding box center [261, 57] width 12 height 19
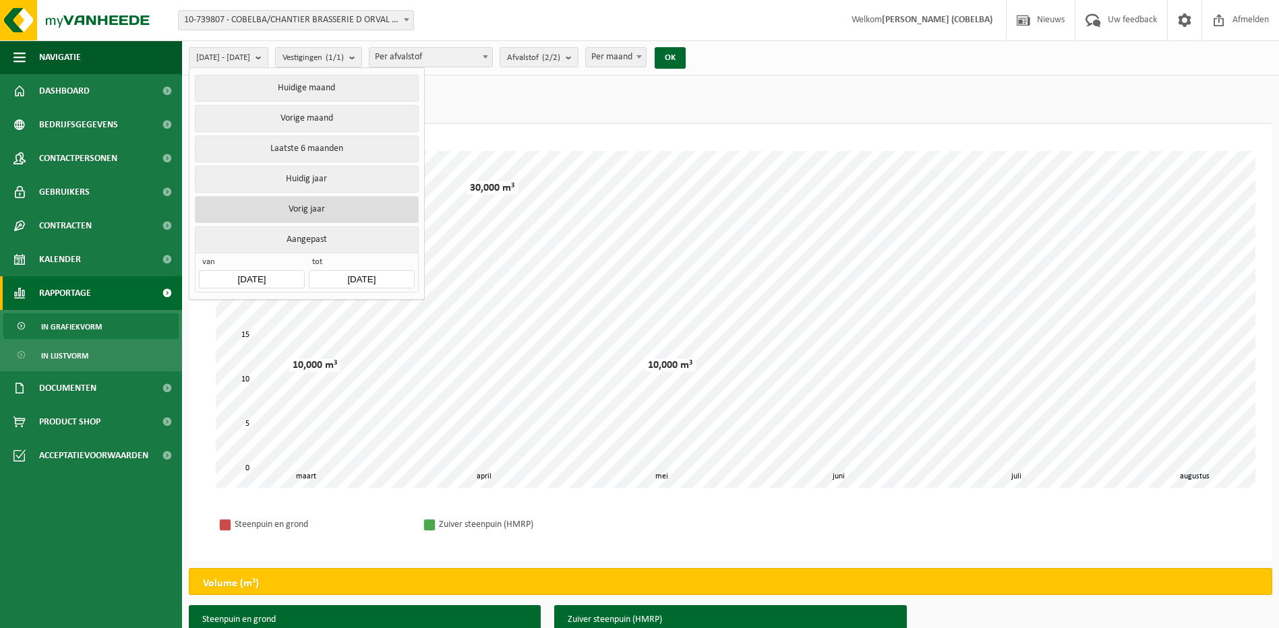
click at [309, 202] on button "Vorig jaar" at bounding box center [306, 209] width 223 height 27
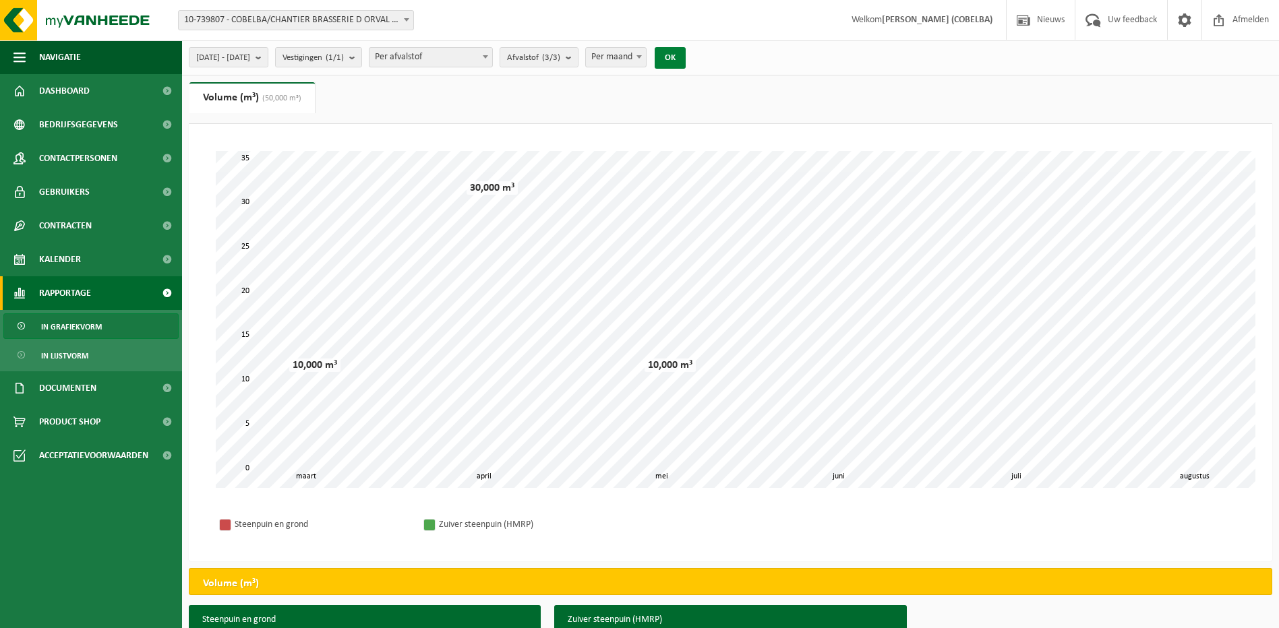
click at [686, 57] on button "OK" at bounding box center [670, 58] width 31 height 22
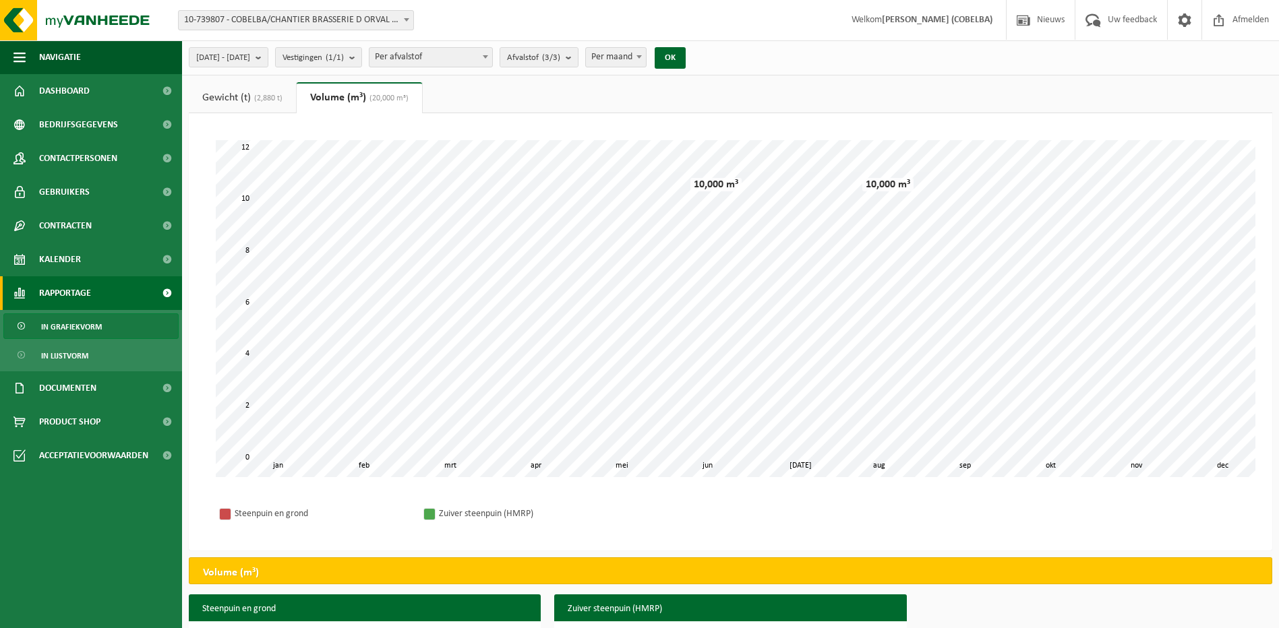
click at [202, 88] on link "Gewicht (t) (2,880 t)" at bounding box center [242, 97] width 107 height 31
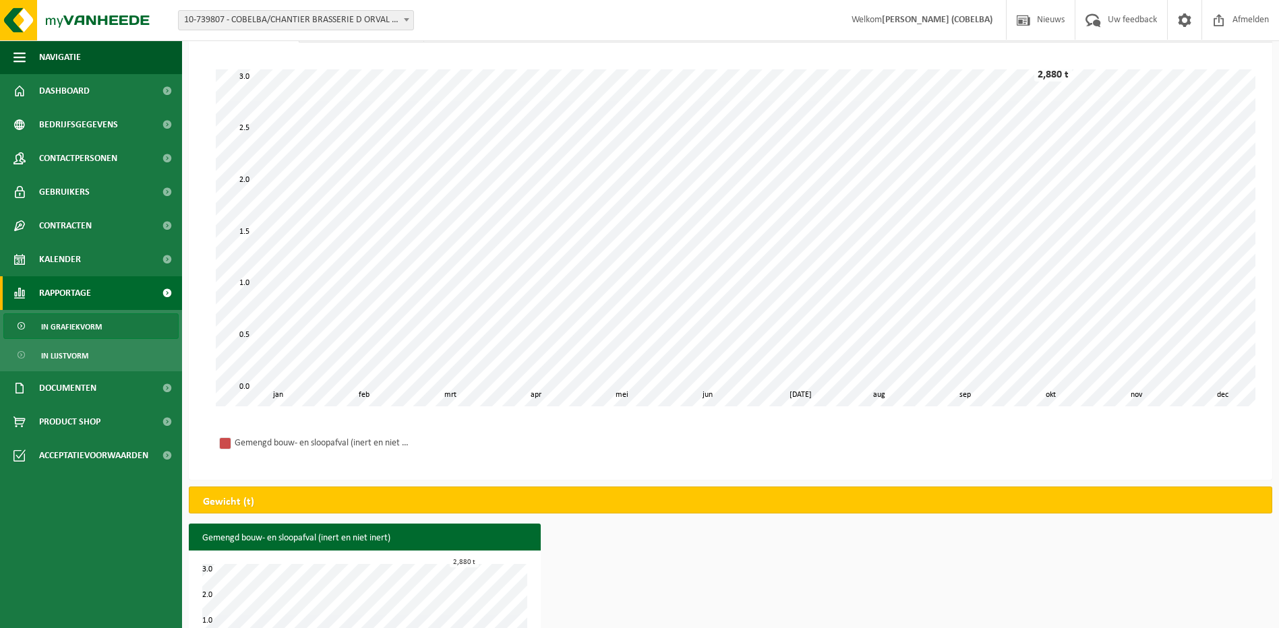
scroll to position [127, 0]
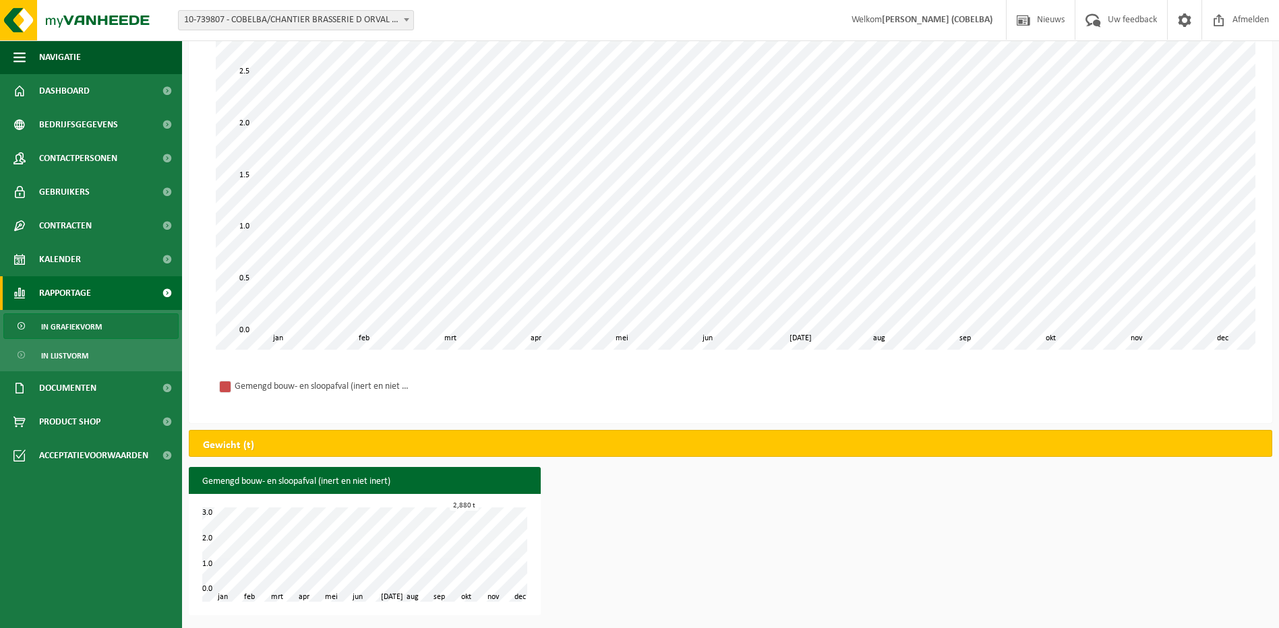
click at [406, 19] on b at bounding box center [406, 19] width 5 height 3
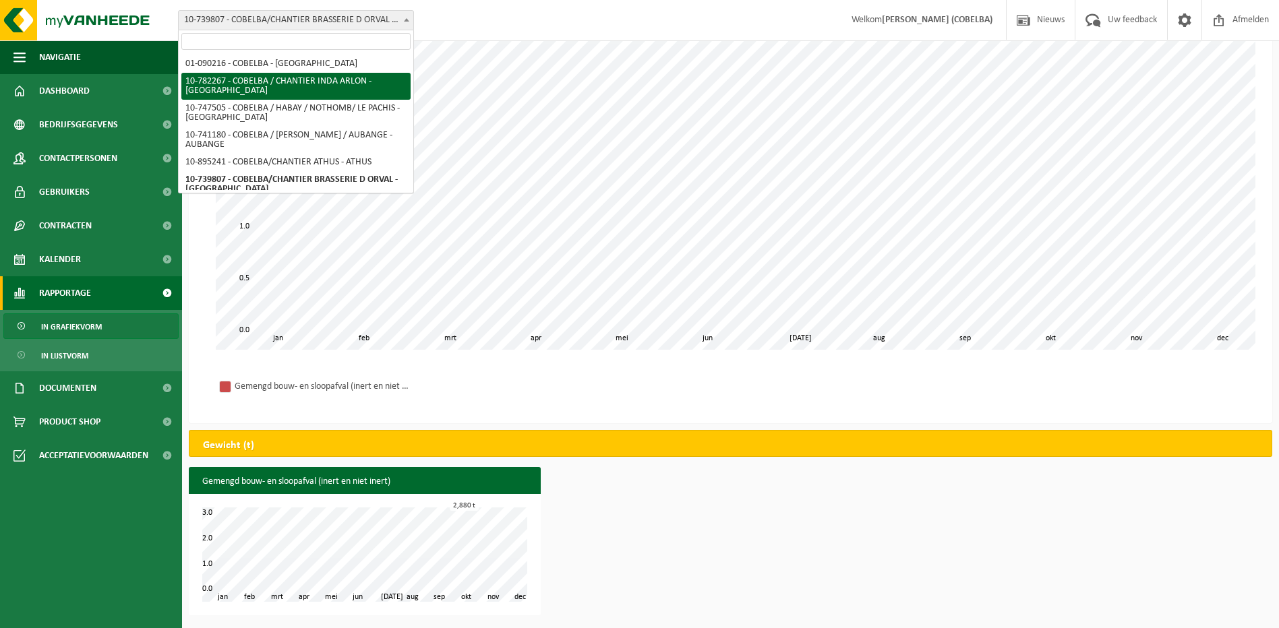
scroll to position [67, 0]
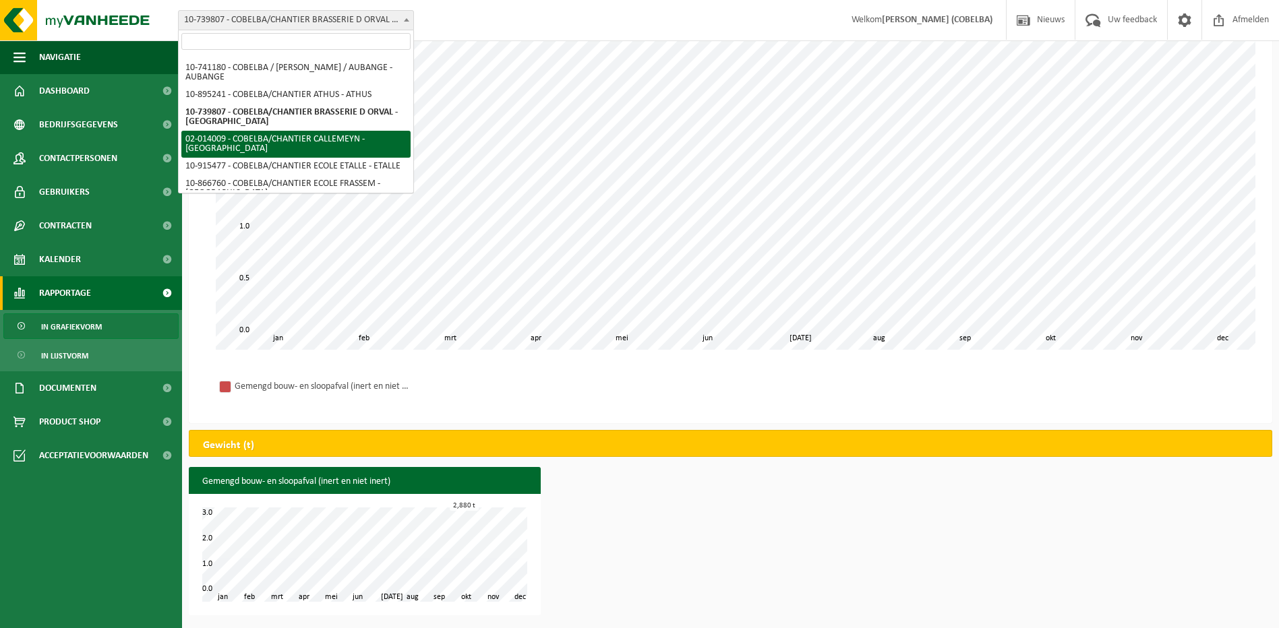
select select "20085"
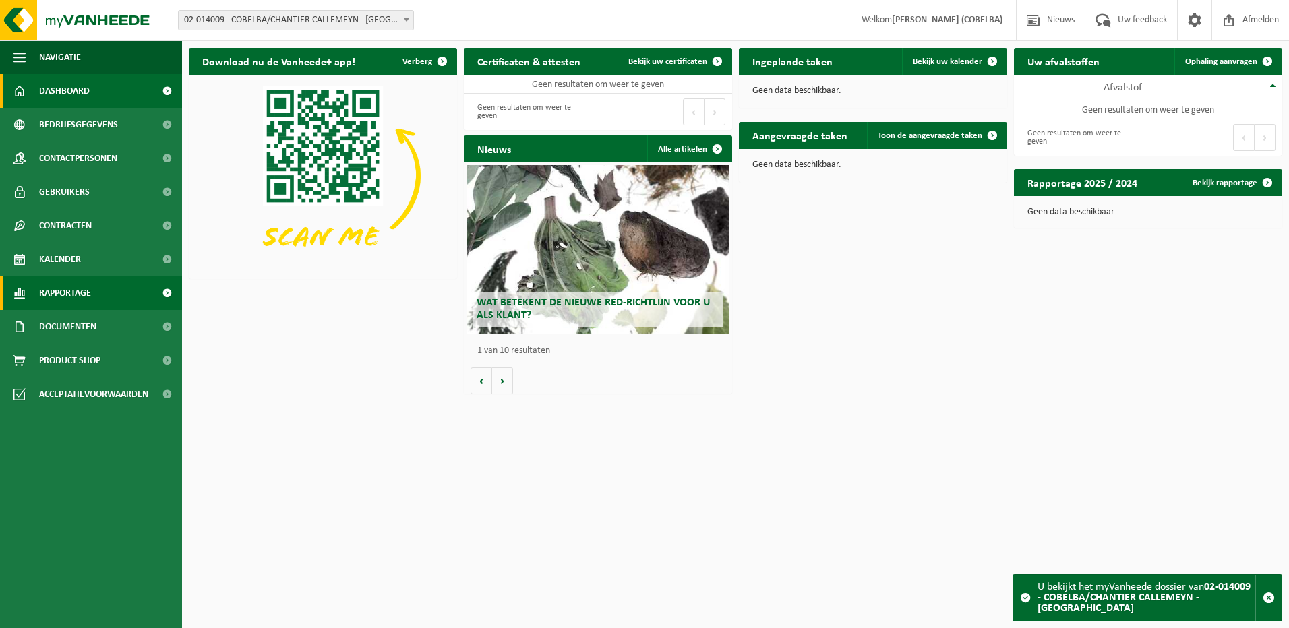
click at [74, 293] on span "Rapportage" at bounding box center [65, 293] width 52 height 34
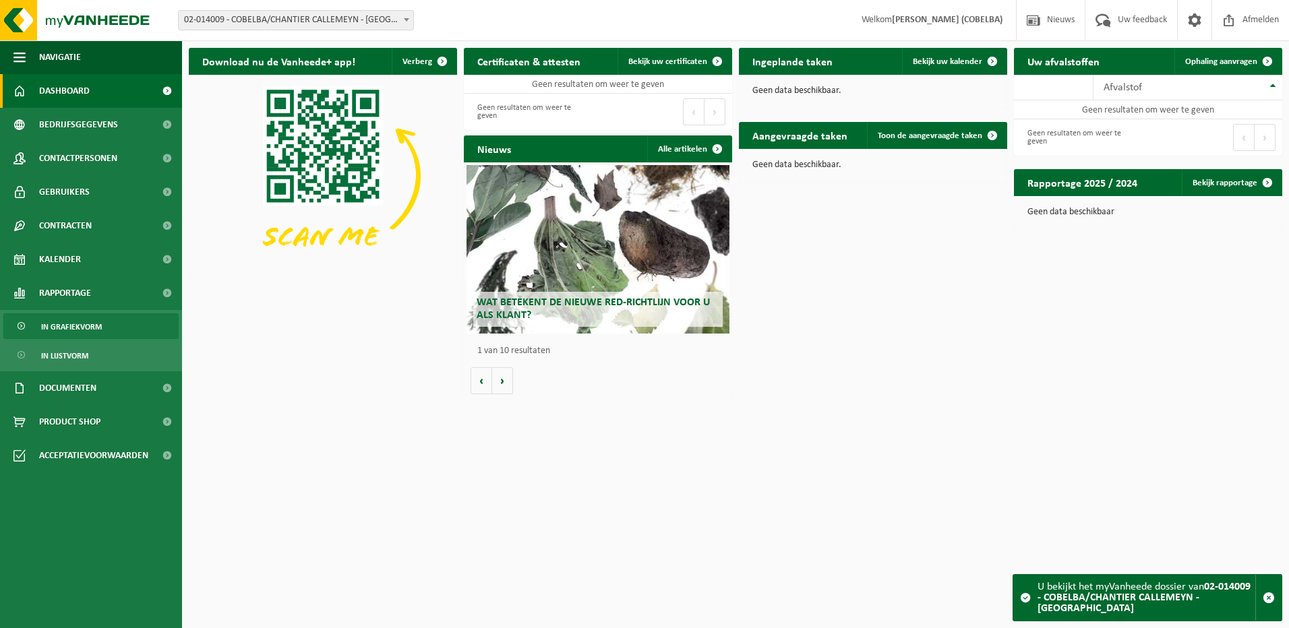
click at [76, 329] on span "In grafiekvorm" at bounding box center [71, 327] width 61 height 26
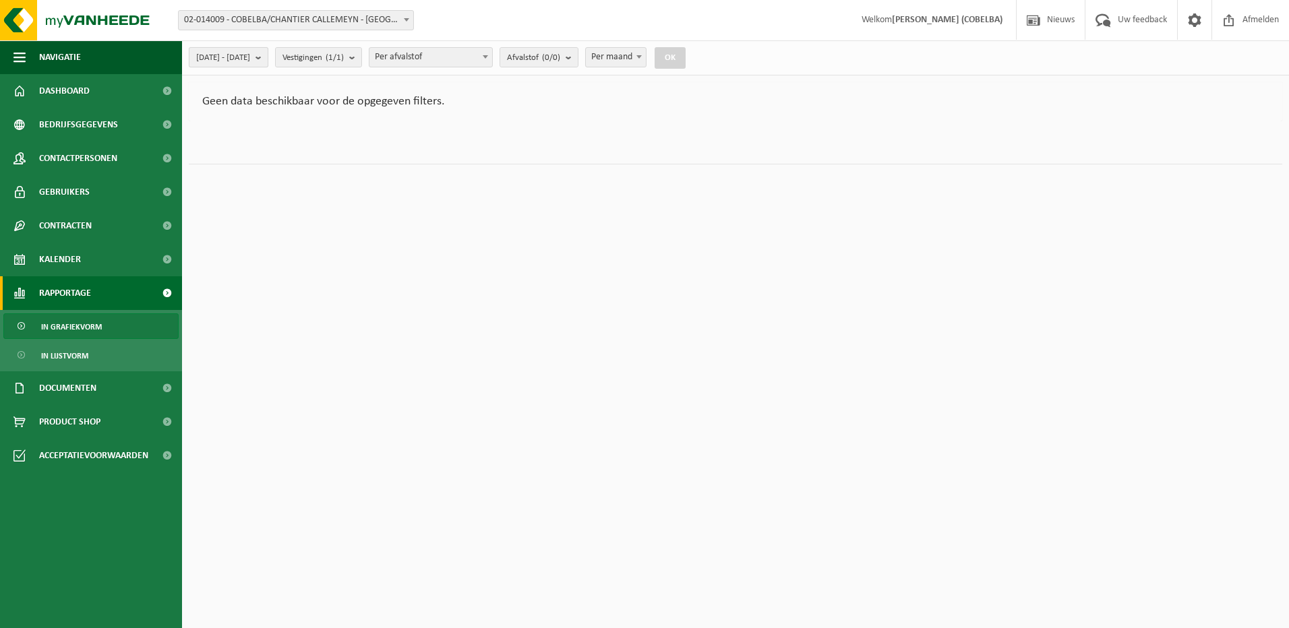
click at [268, 59] on b "submit" at bounding box center [261, 57] width 12 height 19
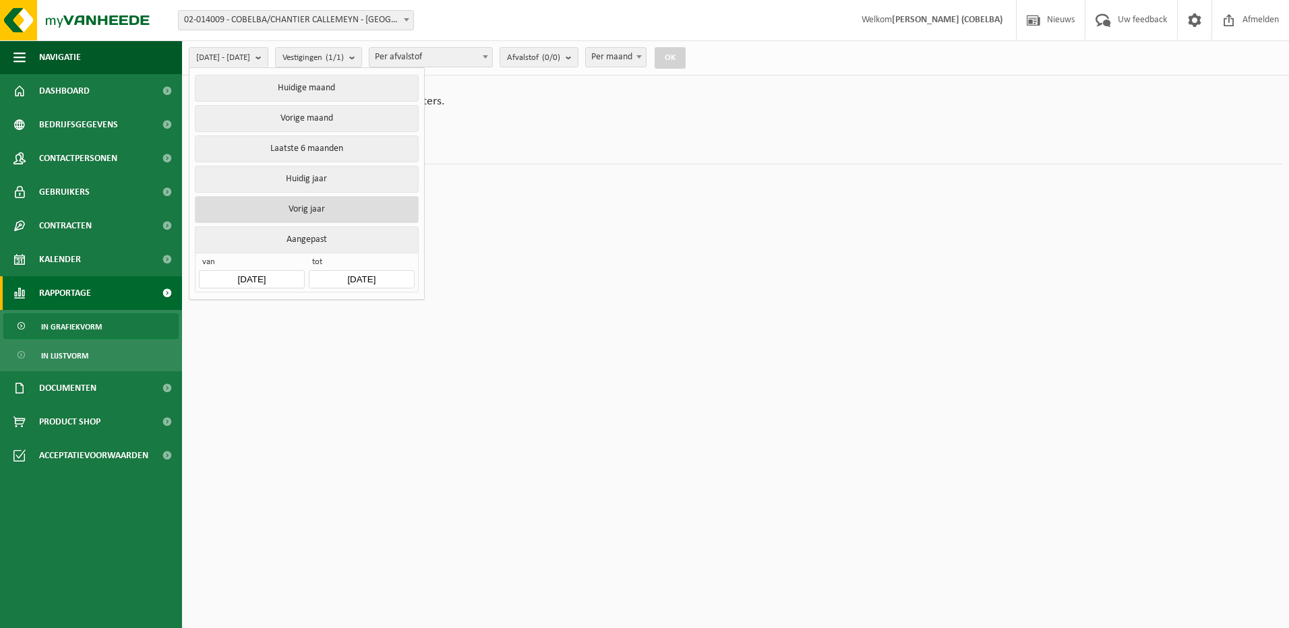
click at [326, 205] on button "Vorig jaar" at bounding box center [306, 209] width 223 height 27
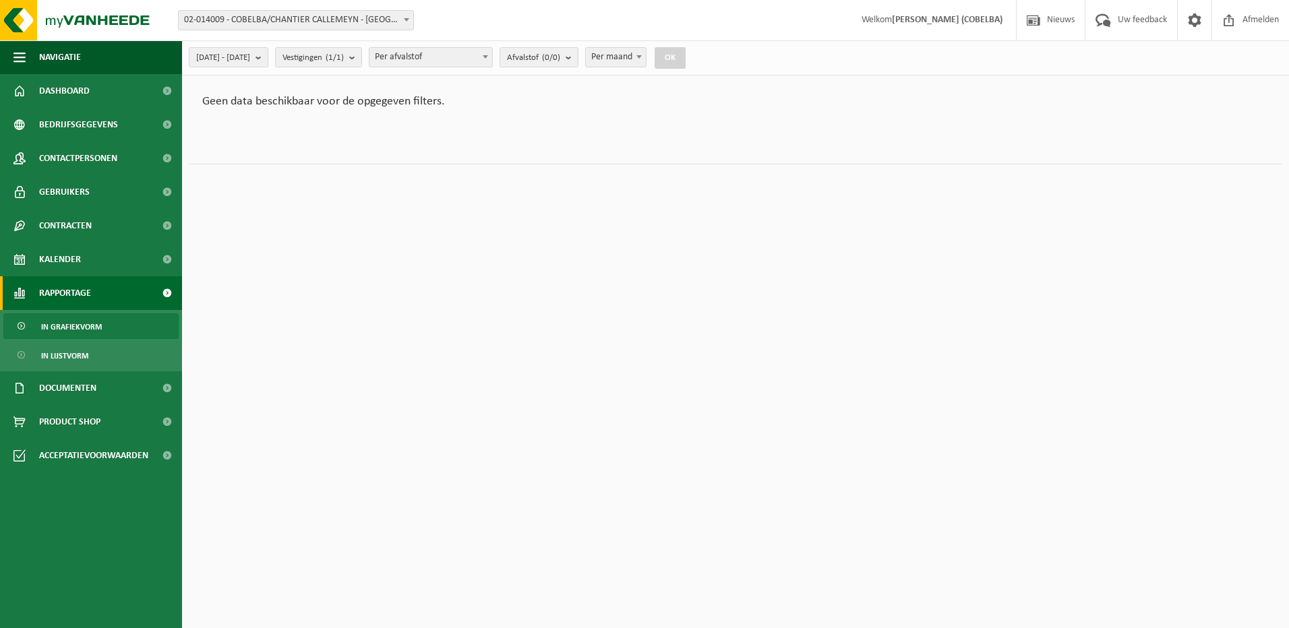
click at [406, 16] on span at bounding box center [406, 20] width 13 height 18
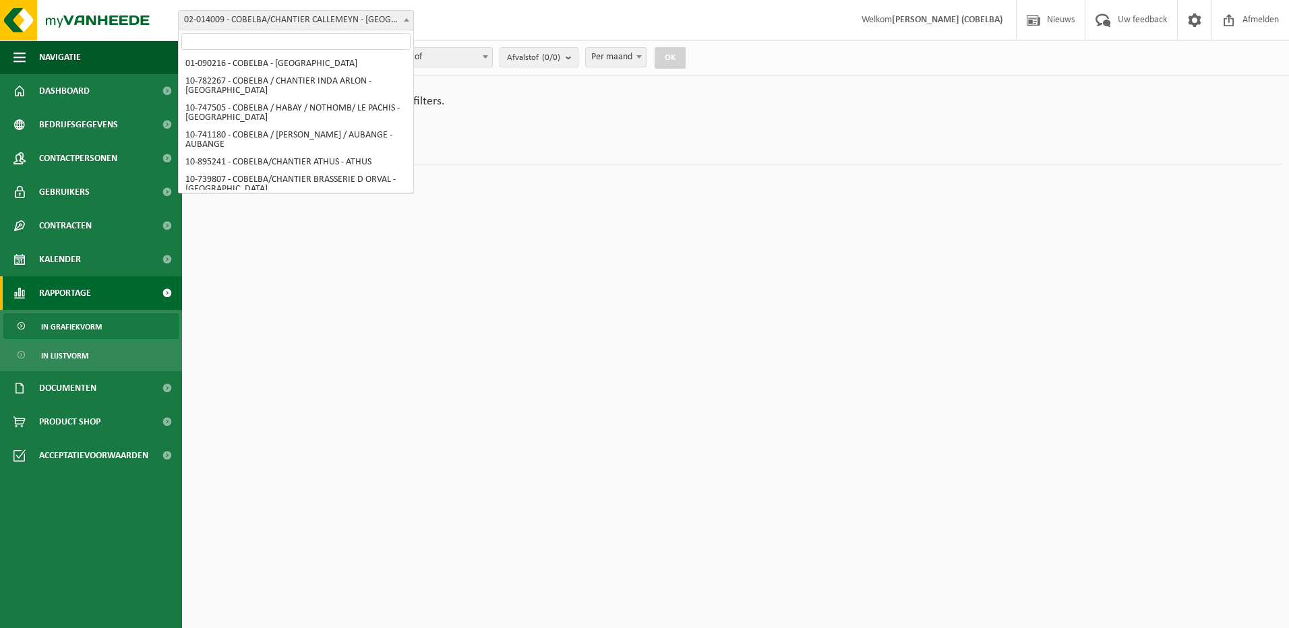
scroll to position [89, 0]
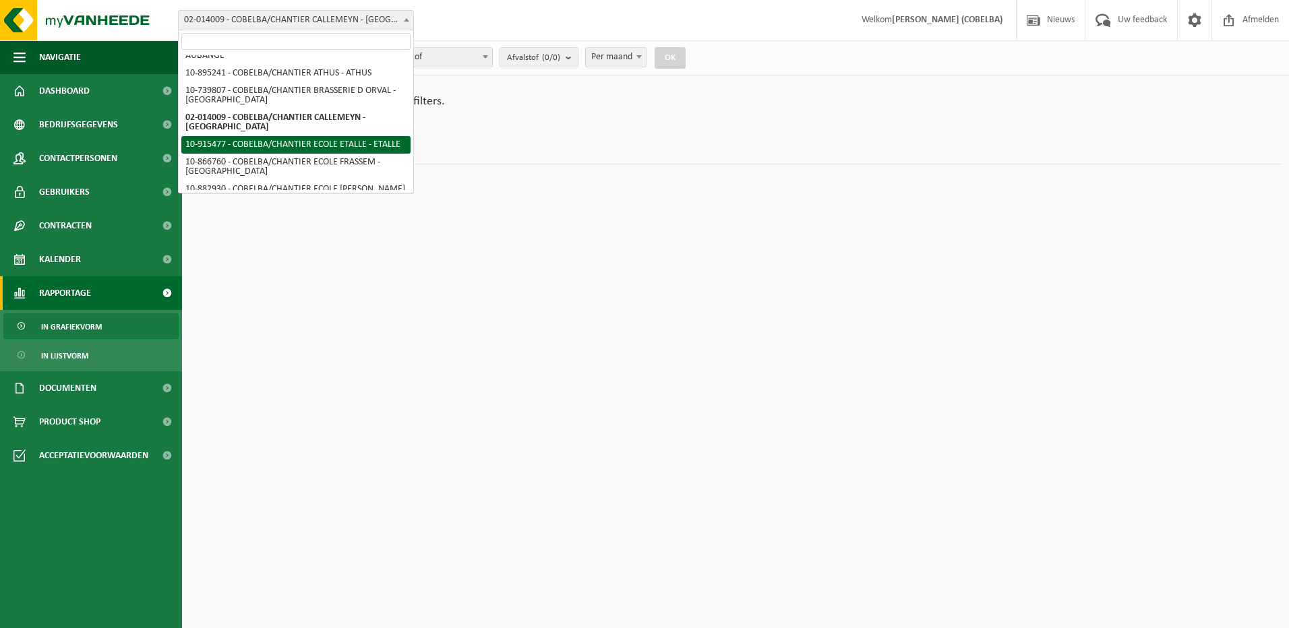
select select "127024"
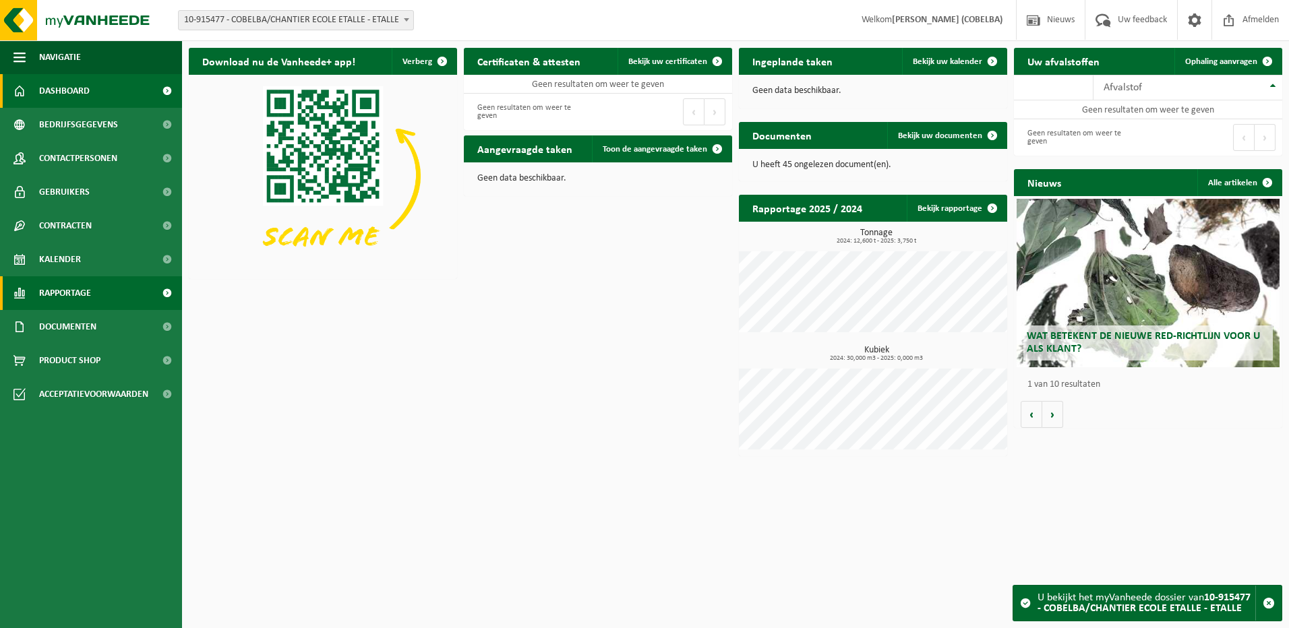
click at [71, 292] on span "Rapportage" at bounding box center [65, 293] width 52 height 34
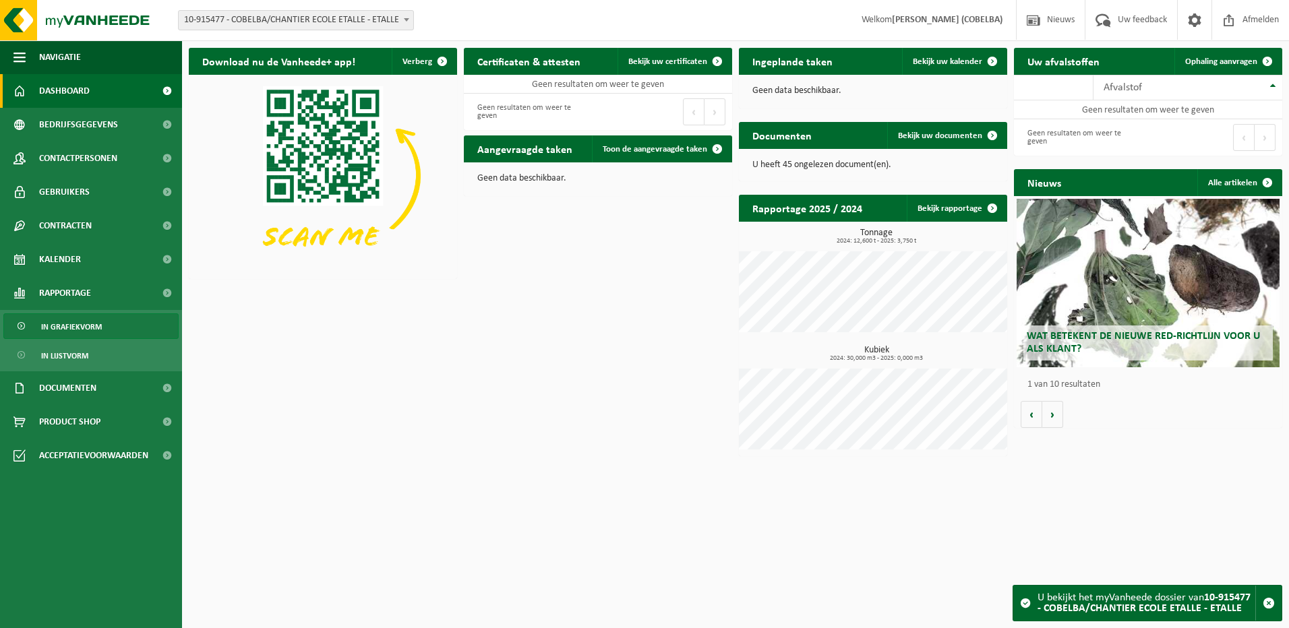
click at [83, 328] on span "In grafiekvorm" at bounding box center [71, 327] width 61 height 26
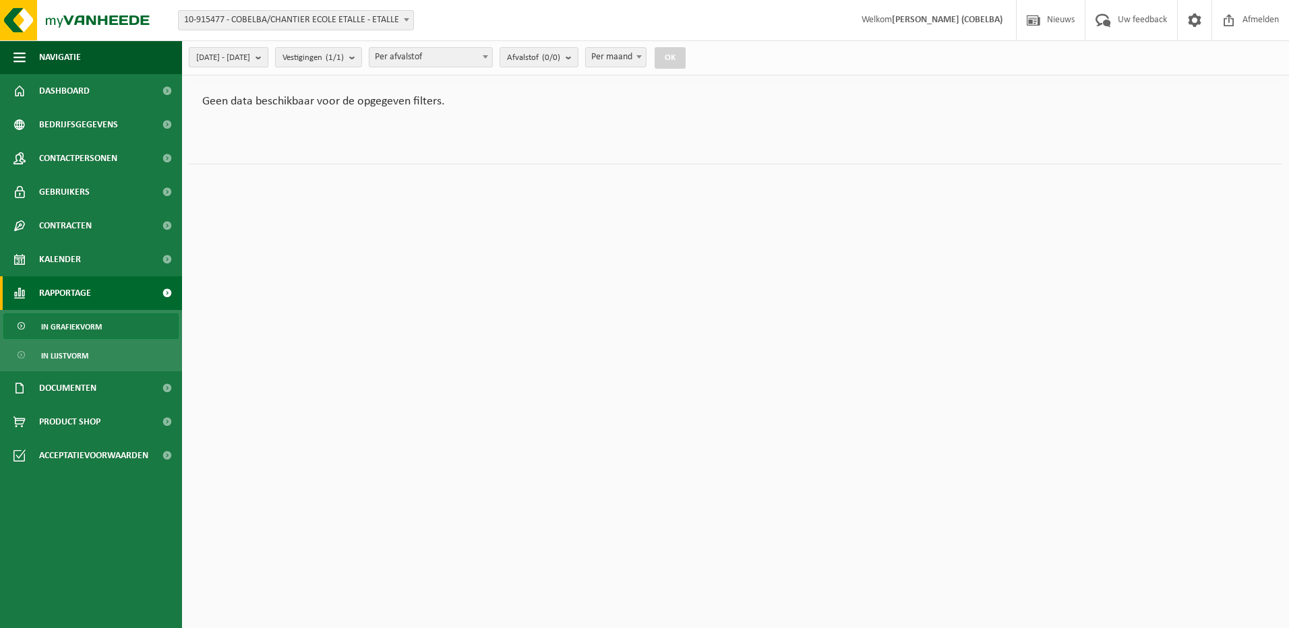
click at [268, 50] on b "submit" at bounding box center [261, 57] width 12 height 19
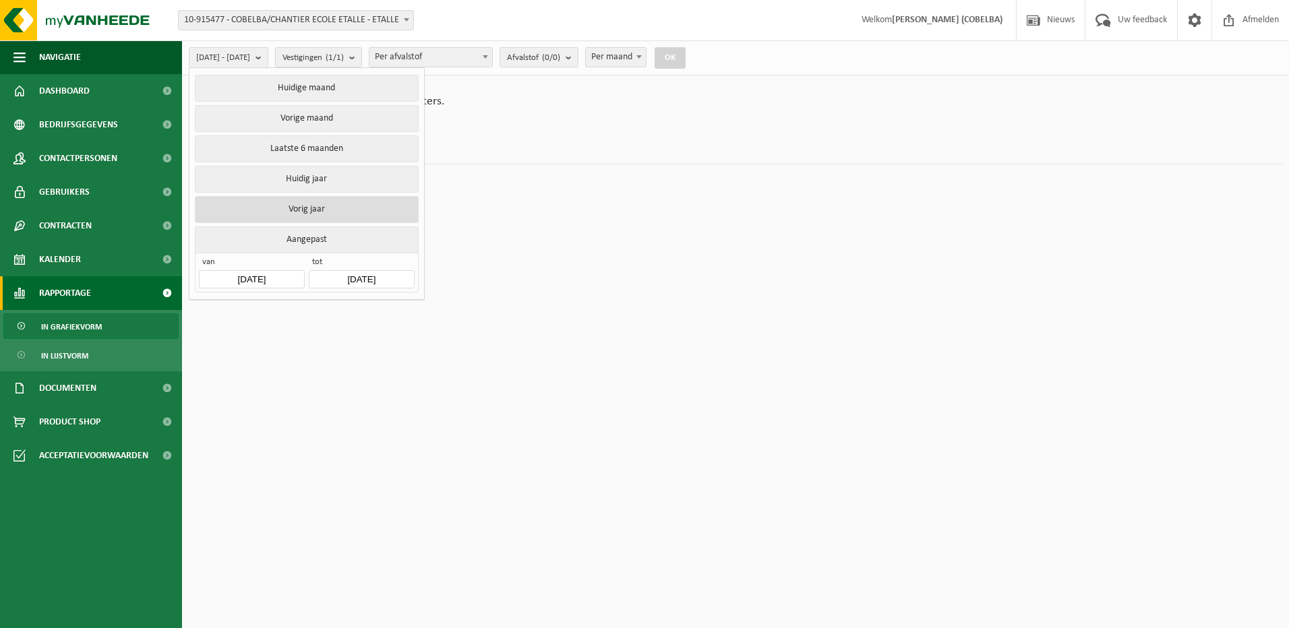
click at [324, 210] on button "Vorig jaar" at bounding box center [306, 209] width 223 height 27
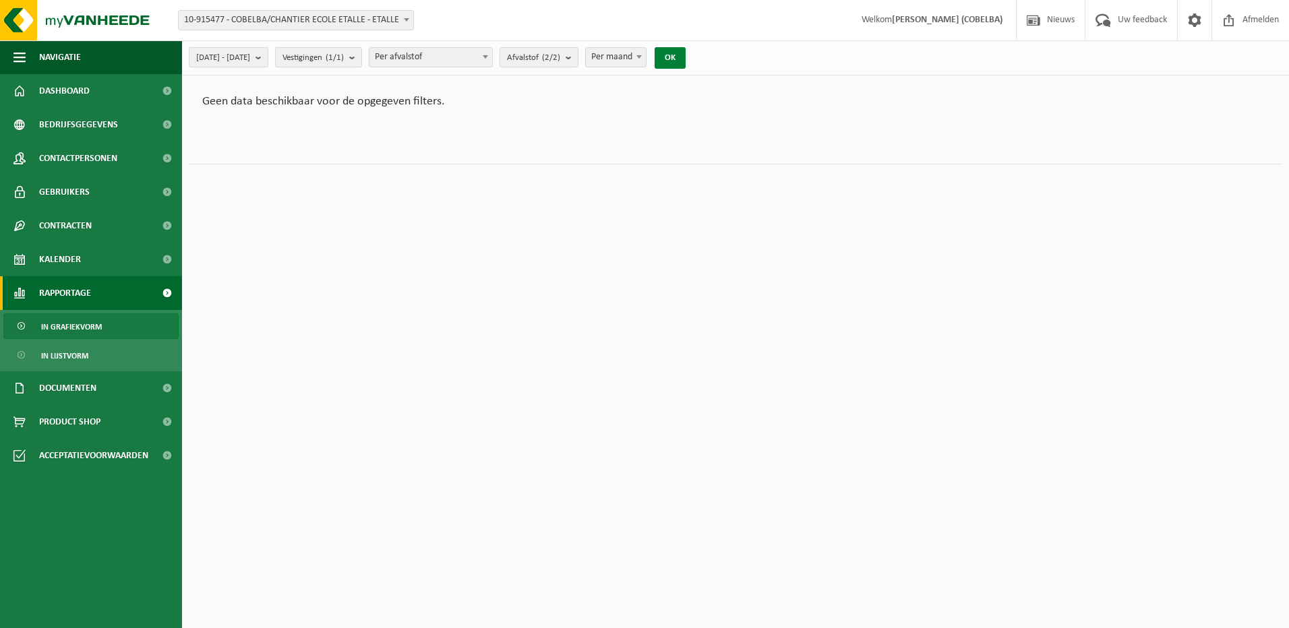
click at [686, 55] on button "OK" at bounding box center [670, 58] width 31 height 22
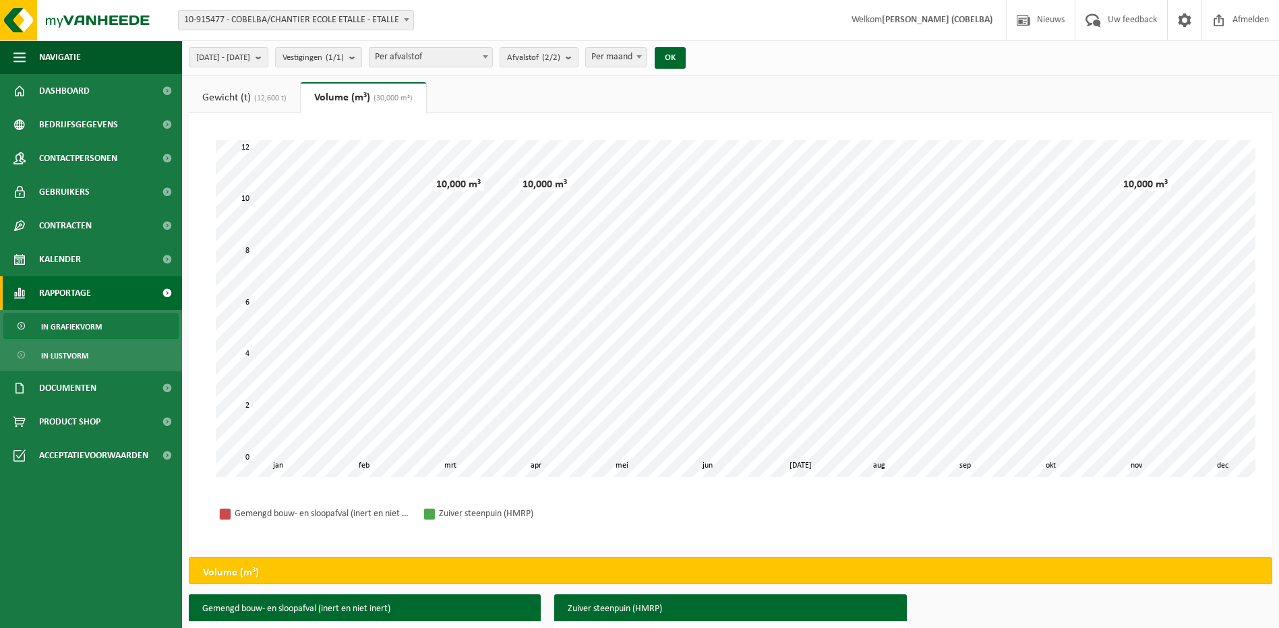
click at [234, 96] on link "Gewicht (t) (12,600 t)" at bounding box center [244, 97] width 111 height 31
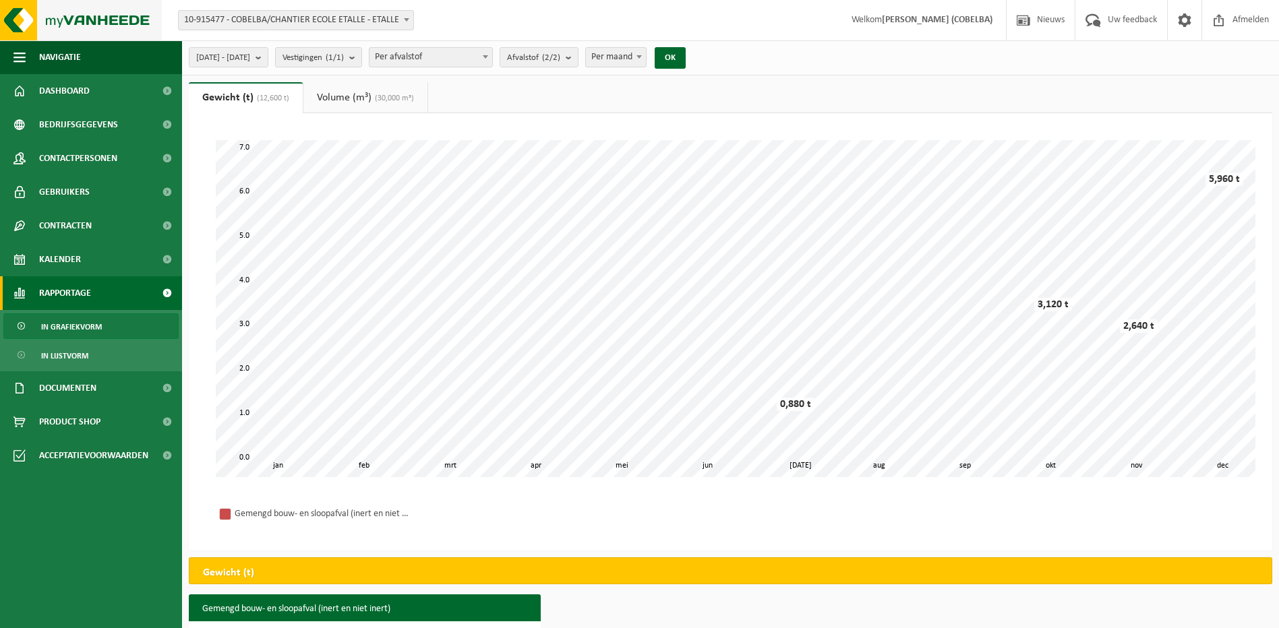
click at [117, 13] on img at bounding box center [81, 20] width 162 height 40
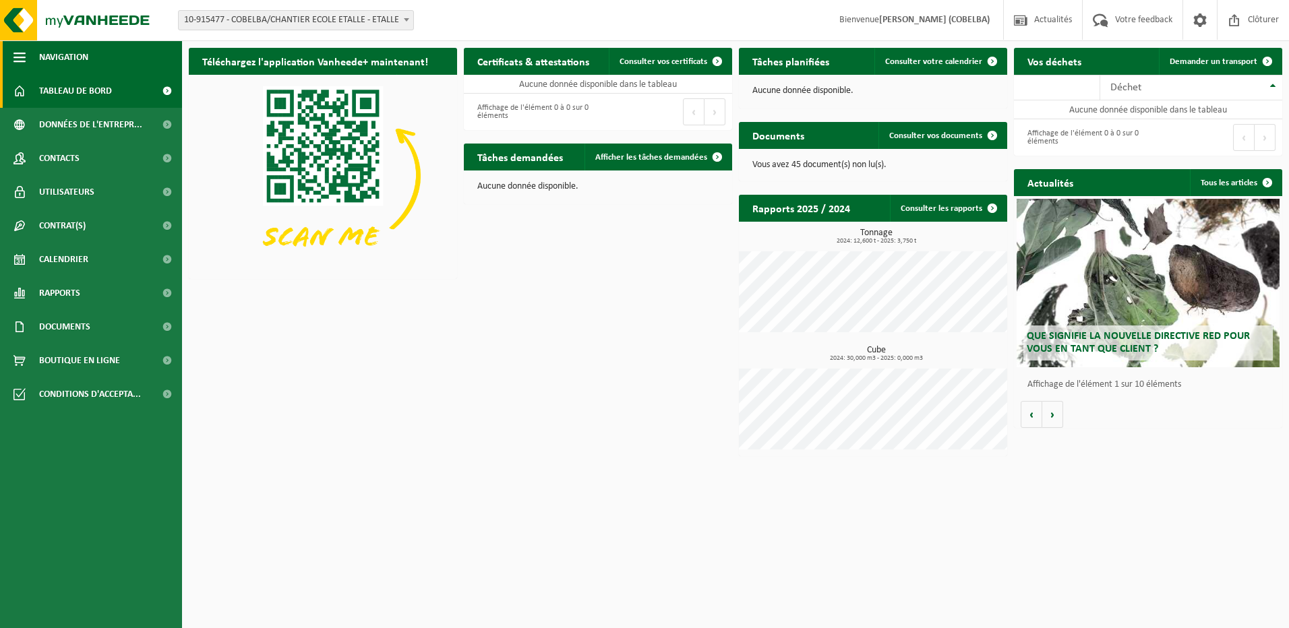
click at [15, 53] on span "button" at bounding box center [19, 57] width 12 height 34
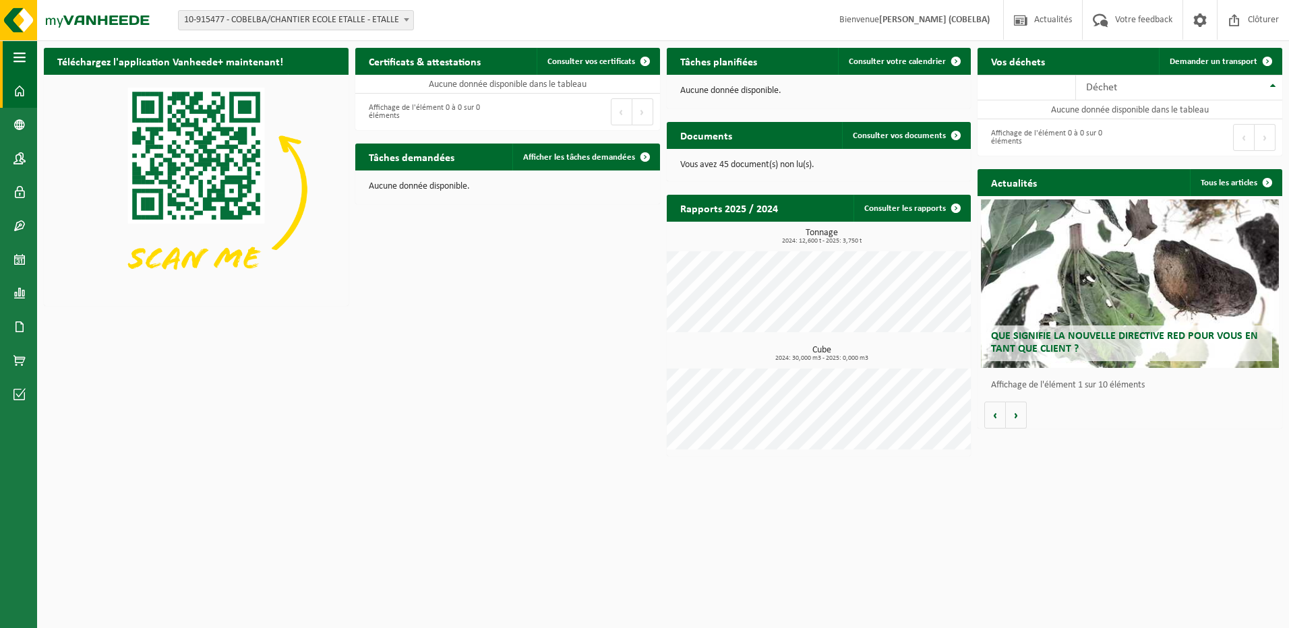
click at [15, 53] on span "button" at bounding box center [19, 57] width 12 height 34
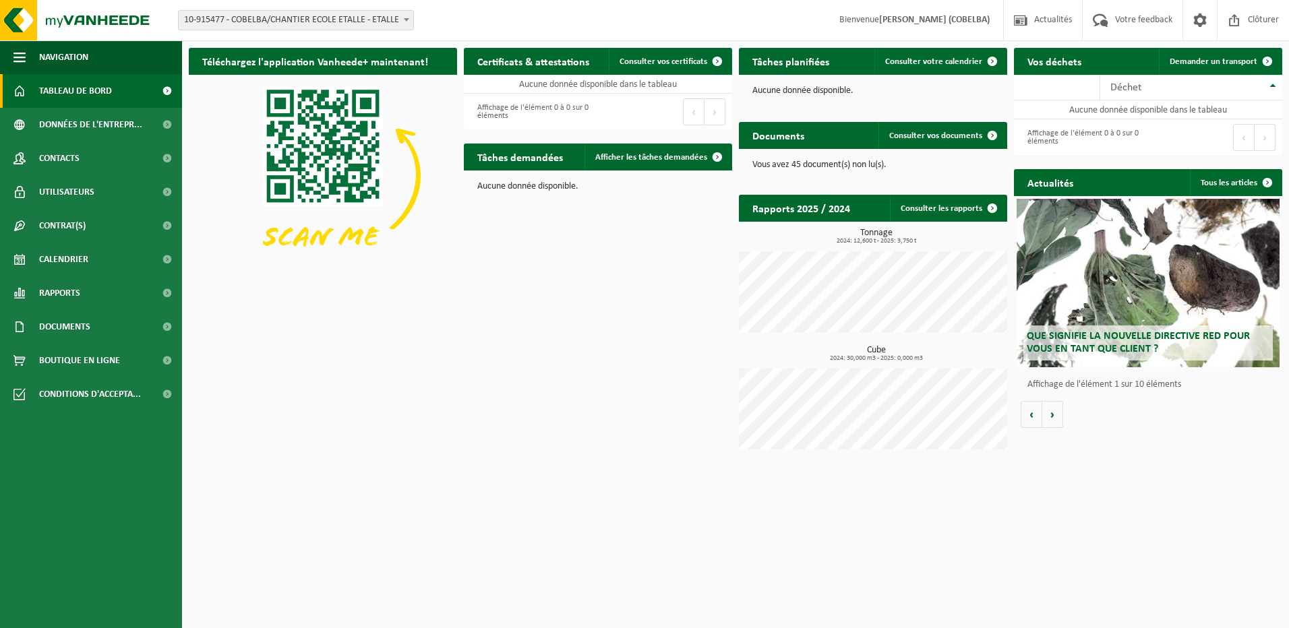
click at [77, 91] on span "Tableau de bord" at bounding box center [75, 91] width 73 height 34
click at [405, 14] on span at bounding box center [406, 20] width 13 height 18
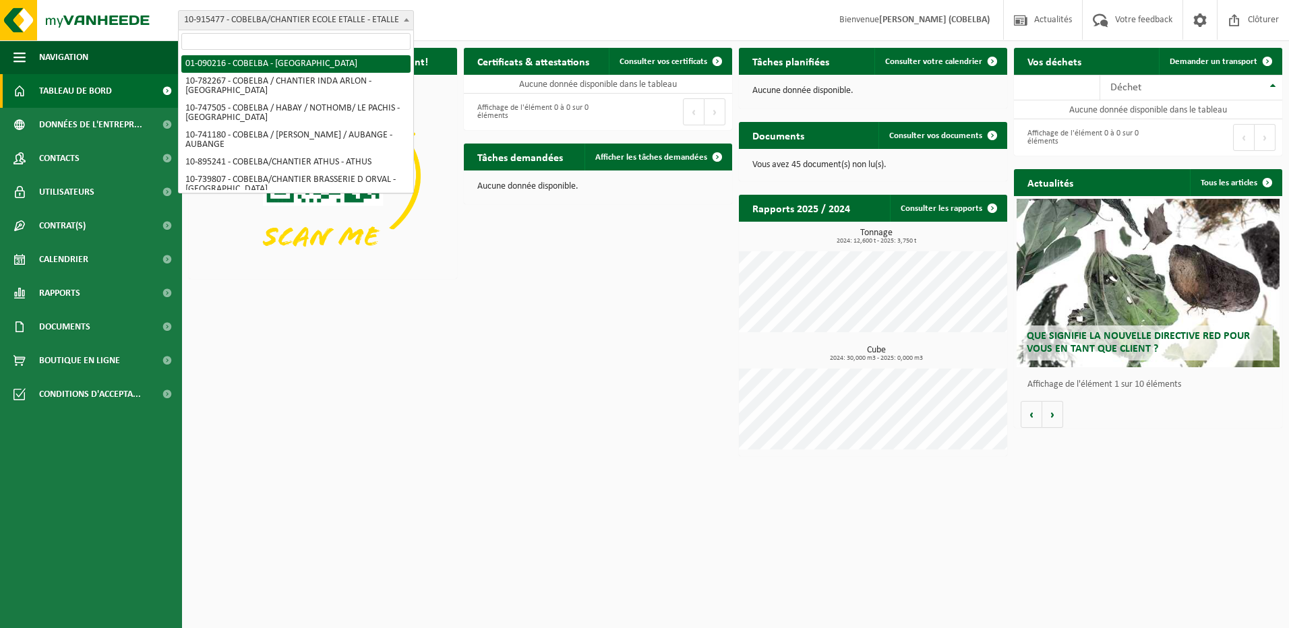
click at [291, 55] on span "01-090216 - COBELBA - [GEOGRAPHIC_DATA] 10-782267 - COBELBA / CHANTIER INDA ARL…" at bounding box center [296, 123] width 235 height 140
select select "20080"
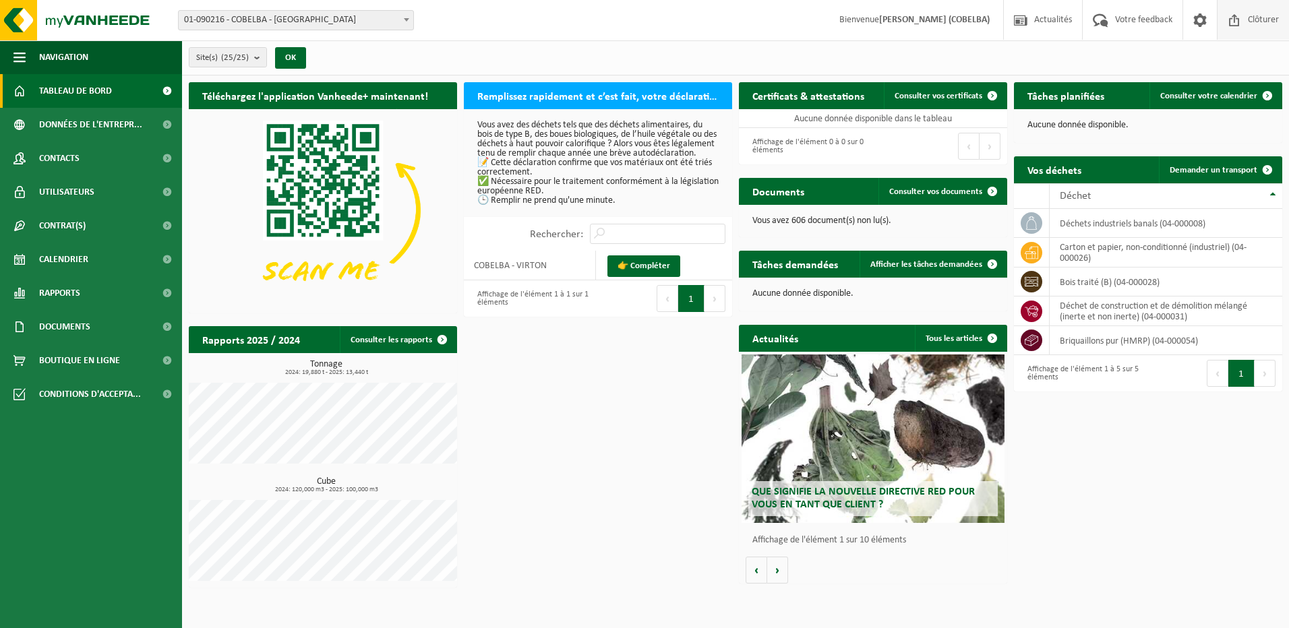
click at [1237, 20] on span at bounding box center [1234, 20] width 20 height 40
click at [85, 293] on link "Rapports" at bounding box center [91, 293] width 182 height 34
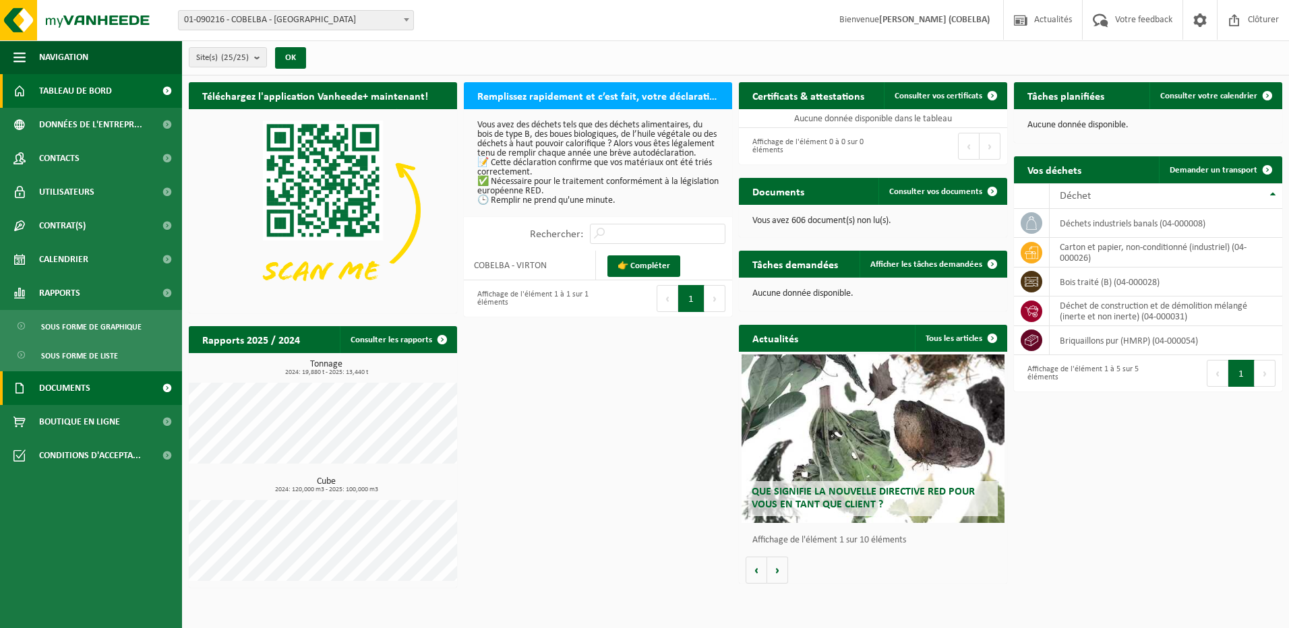
click at [82, 386] on span "Documents" at bounding box center [64, 388] width 51 height 34
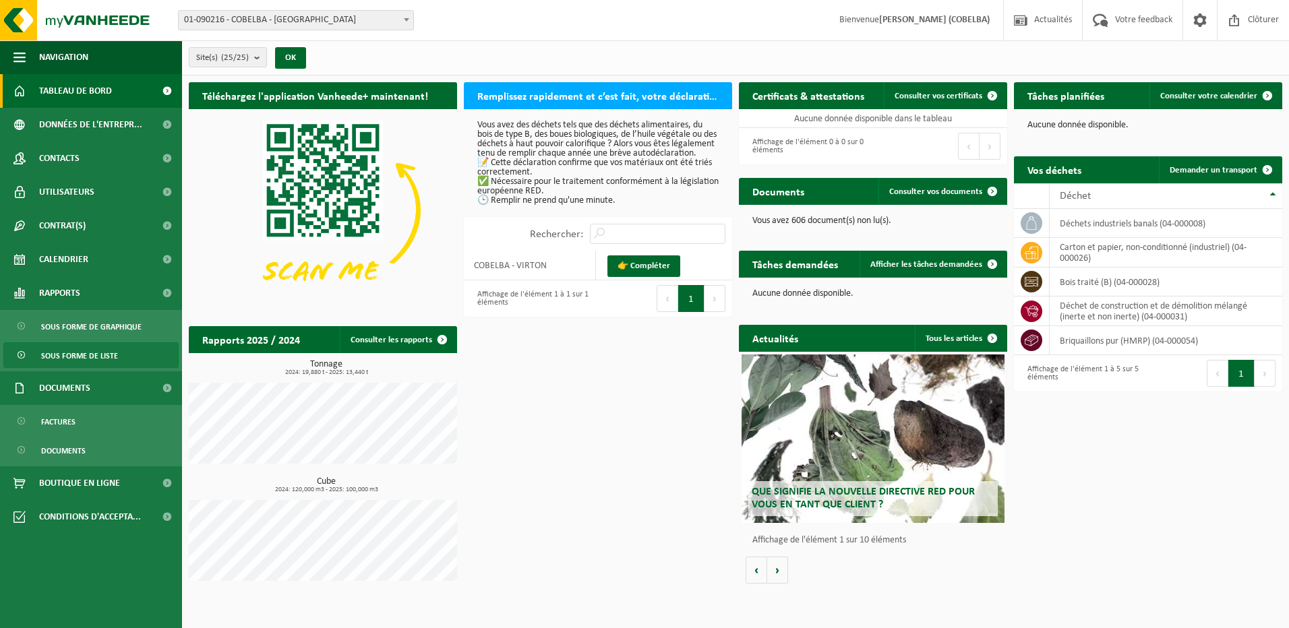
click at [77, 355] on span "Sous forme de liste" at bounding box center [79, 356] width 77 height 26
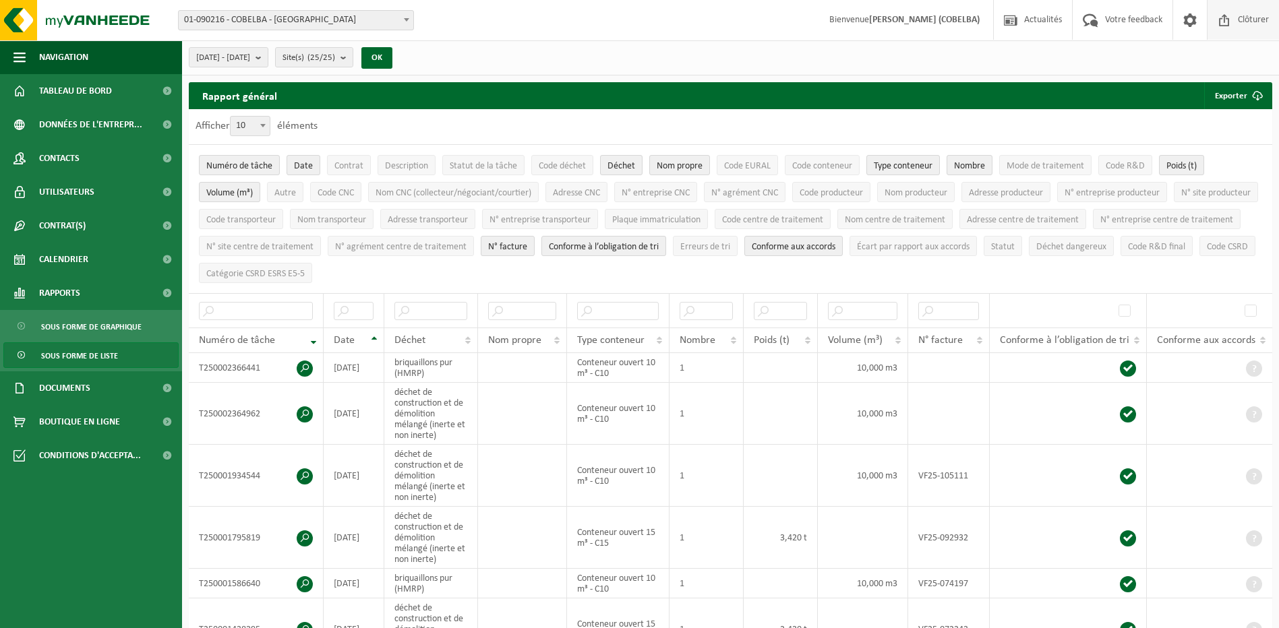
click at [1236, 16] on span "Clôturer" at bounding box center [1253, 20] width 38 height 40
